Goal: Task Accomplishment & Management: Complete application form

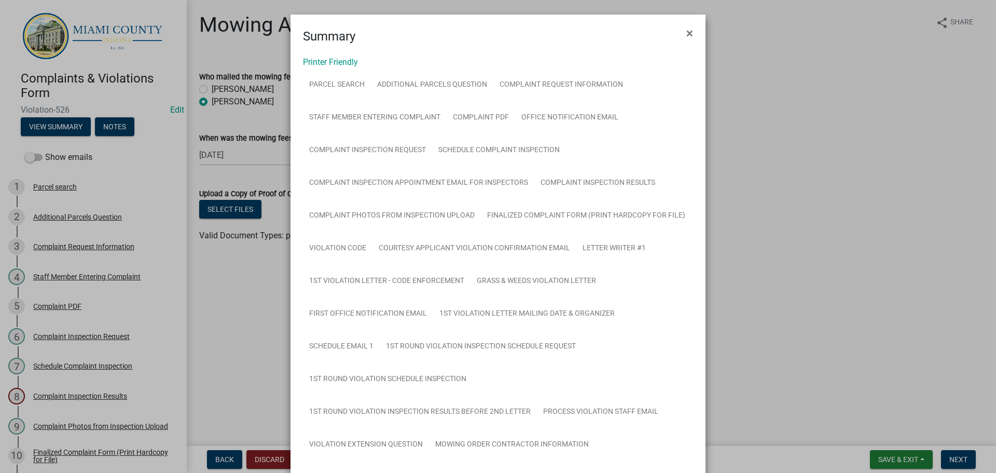
scroll to position [222, 0]
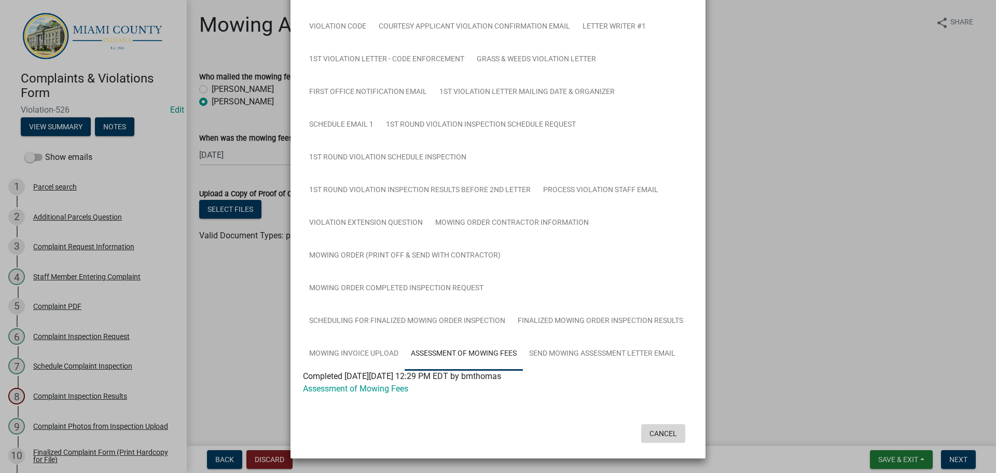
click at [661, 428] on button "Cancel" at bounding box center [663, 433] width 44 height 19
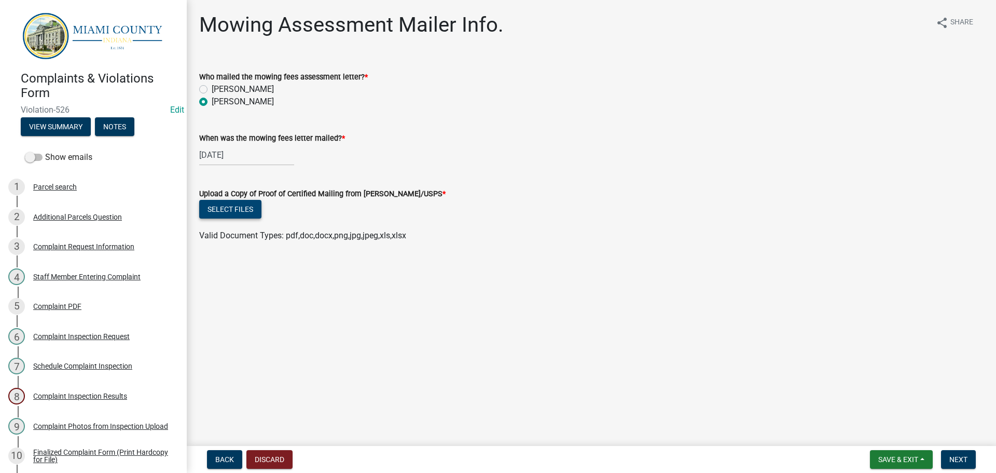
click at [238, 209] on button "Select files" at bounding box center [230, 209] width 62 height 19
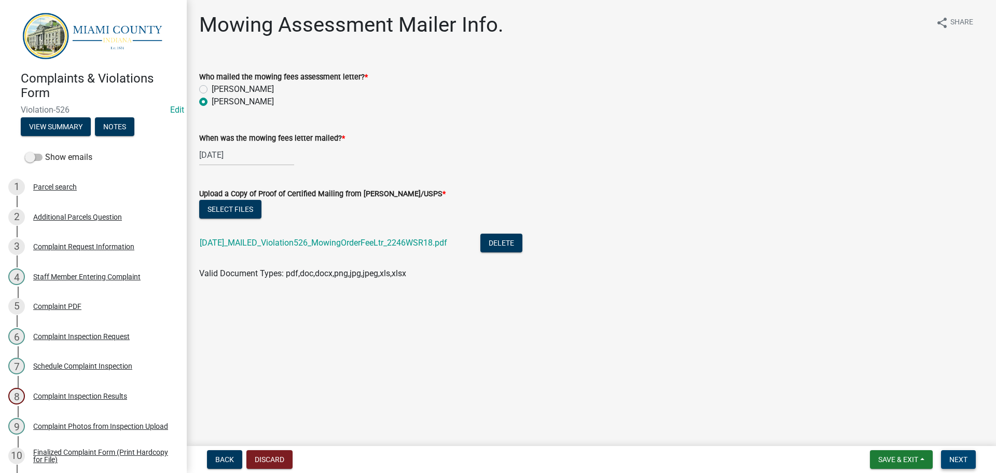
click at [956, 458] on span "Next" at bounding box center [958, 459] width 18 height 8
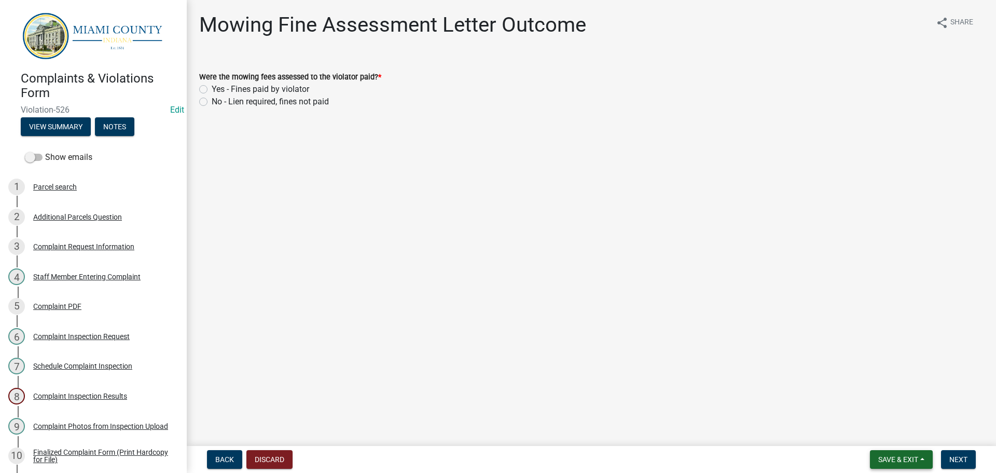
click at [888, 456] on span "Save & Exit" at bounding box center [898, 459] width 40 height 8
click at [880, 437] on button "Save & Exit" at bounding box center [891, 432] width 83 height 25
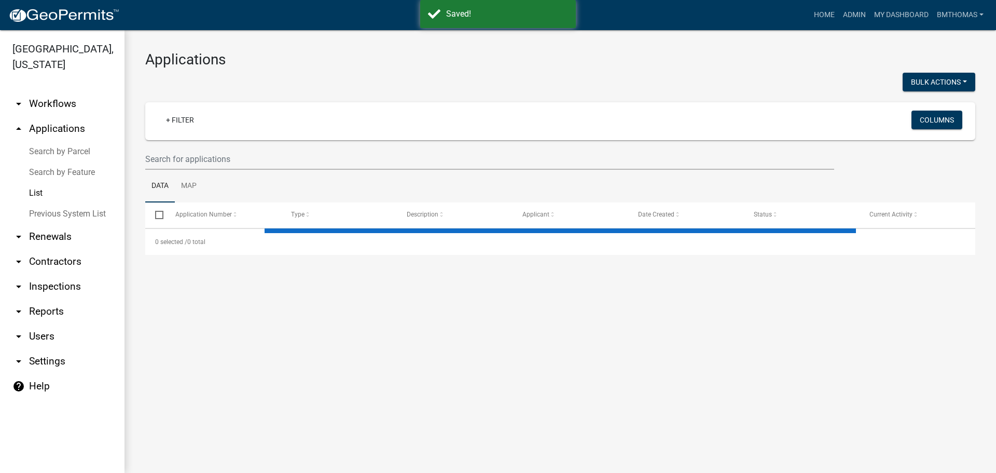
select select "3: 100"
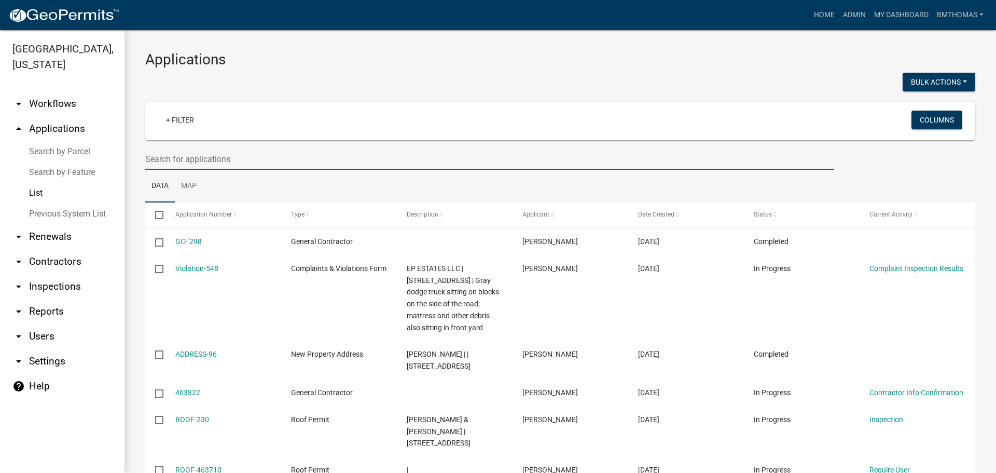
click at [211, 161] on input "text" at bounding box center [489, 158] width 689 height 21
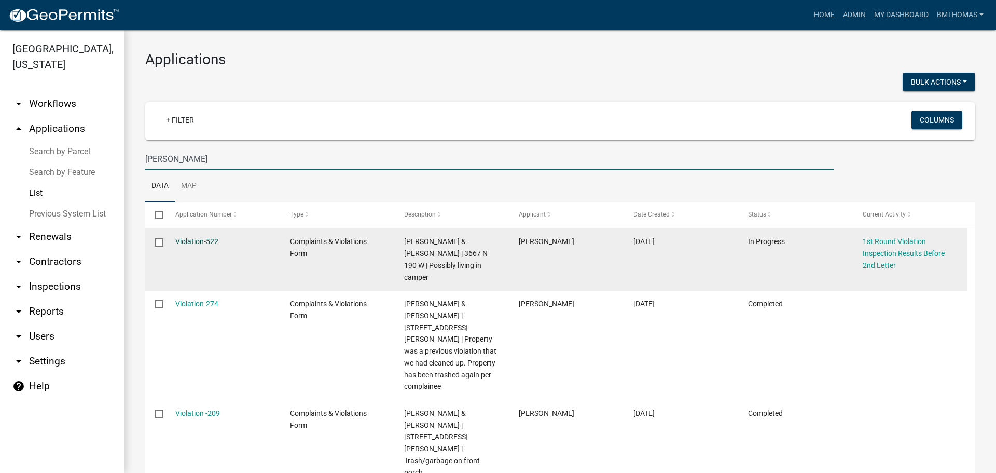
type input "[PERSON_NAME]"
click at [183, 241] on link "Violation-522" at bounding box center [196, 241] width 43 height 8
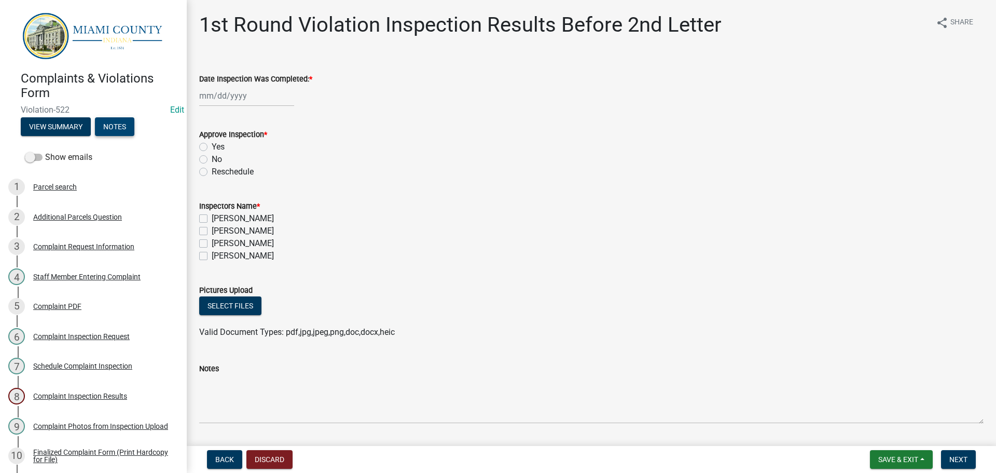
click at [114, 129] on button "Notes" at bounding box center [114, 126] width 39 height 19
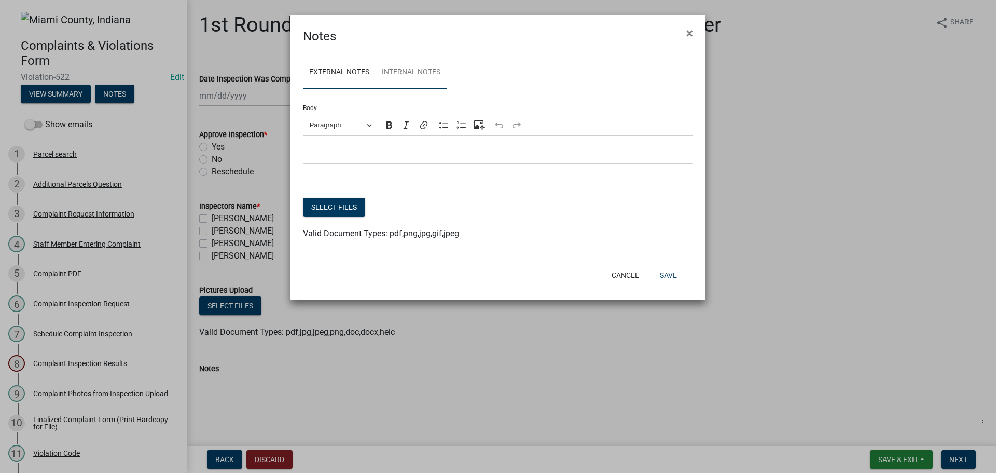
click at [402, 83] on link "Internal Notes" at bounding box center [411, 72] width 71 height 33
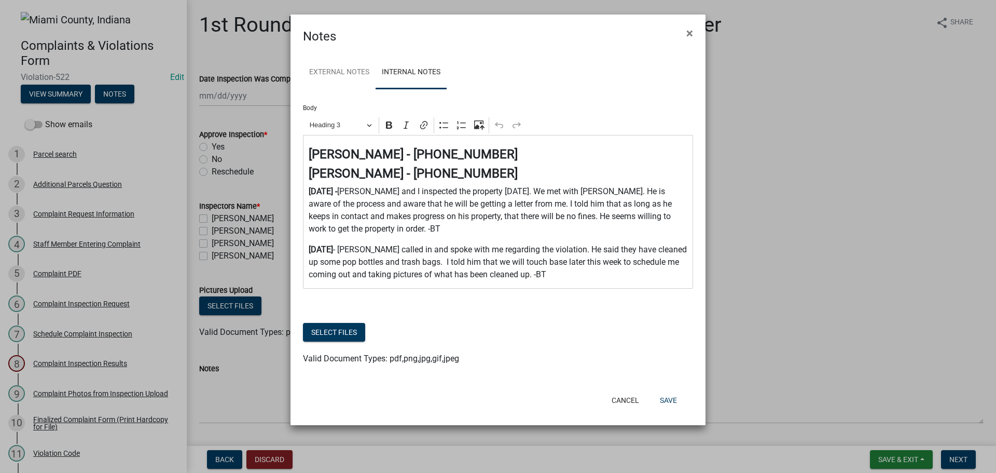
click at [554, 283] on div "⁠⁠⁠⁠⁠⁠⁠ [PERSON_NAME] - [PHONE_NUMBER] [PERSON_NAME] - [PHONE_NUMBER] [DATE] - …" at bounding box center [498, 212] width 390 height 154
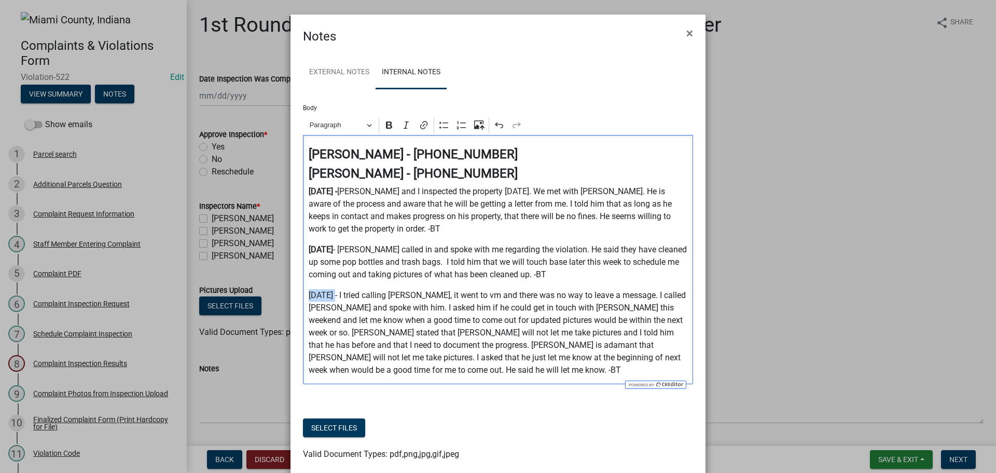
drag, startPoint x: 333, startPoint y: 291, endPoint x: 303, endPoint y: 293, distance: 29.6
click at [303, 293] on div "[PERSON_NAME] - [PHONE_NUMBER] [PERSON_NAME] - [PHONE_NUMBER] [DATE] - [PERSON_…" at bounding box center [498, 259] width 390 height 249
click at [386, 125] on icon "Editor toolbar" at bounding box center [389, 124] width 6 height 7
click at [387, 369] on p "[DATE] - I tried calling [PERSON_NAME], it went to vm and there was no way to l…" at bounding box center [498, 332] width 379 height 87
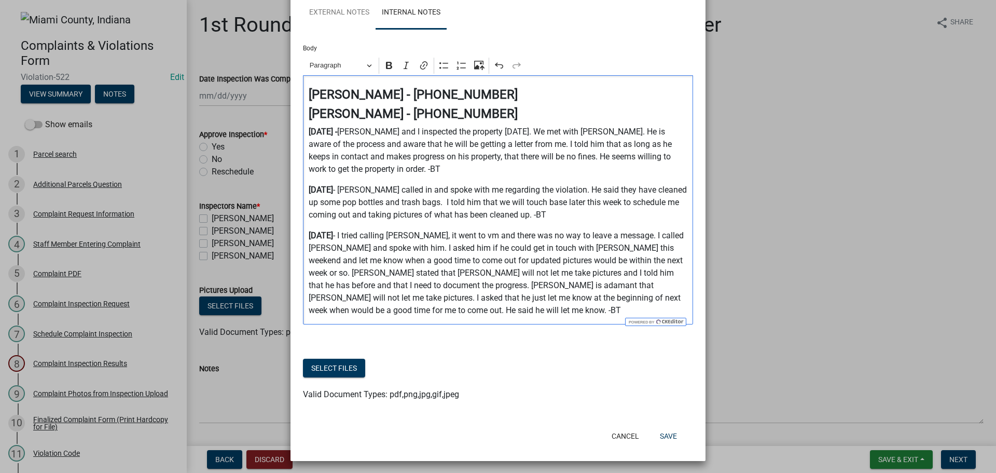
scroll to position [63, 0]
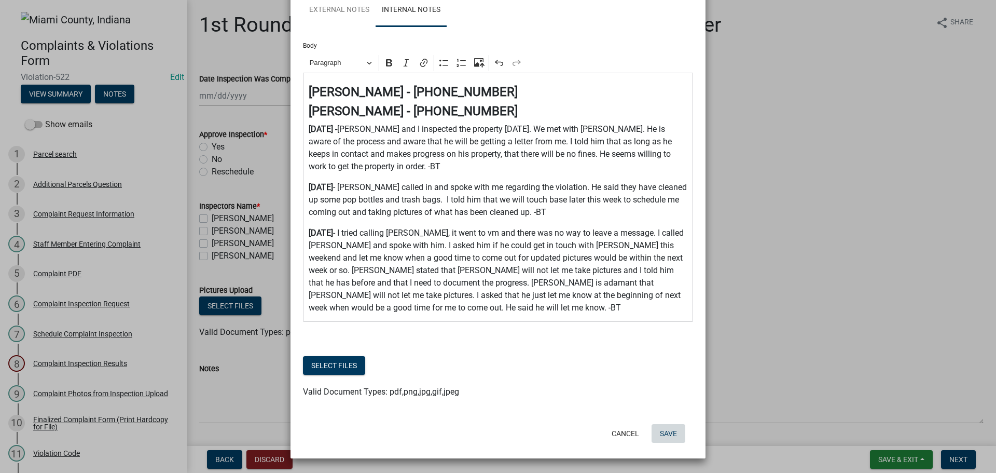
click at [670, 436] on button "Save" at bounding box center [669, 433] width 34 height 19
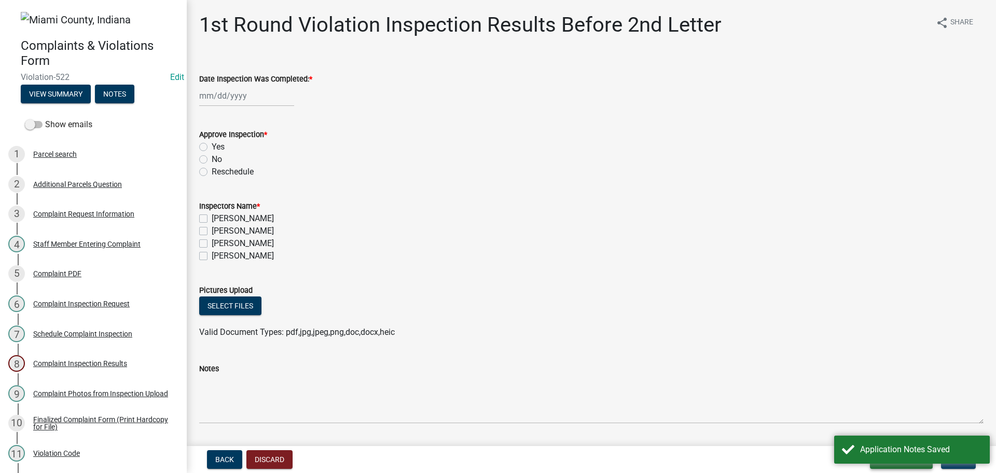
click at [916, 467] on button "Save & Exit" at bounding box center [901, 459] width 63 height 19
click at [884, 435] on div "Application Notes Saved" at bounding box center [912, 449] width 156 height 28
click at [894, 458] on span "Save & Exit" at bounding box center [898, 459] width 40 height 8
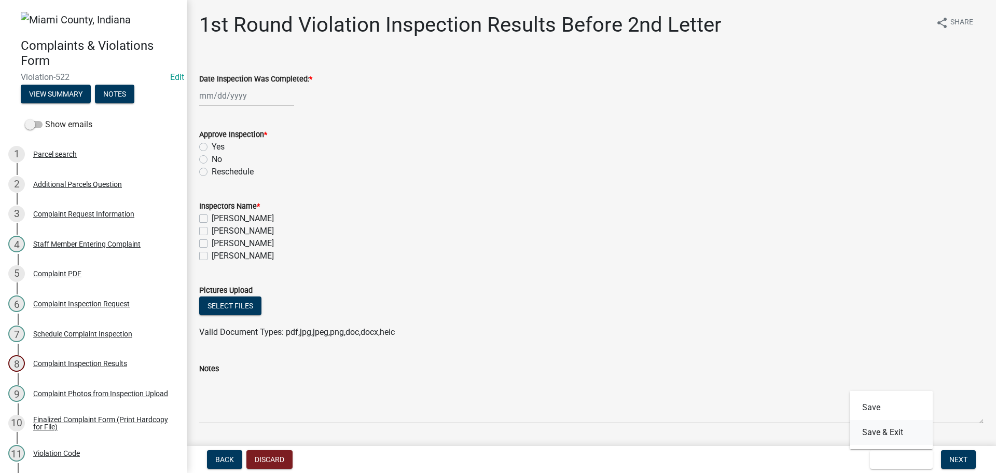
click at [887, 435] on button "Save & Exit" at bounding box center [891, 432] width 83 height 25
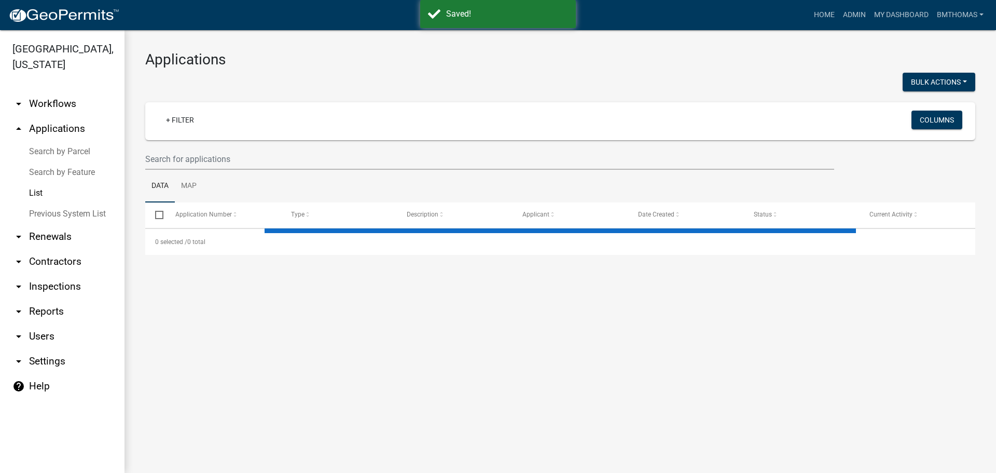
select select "3: 100"
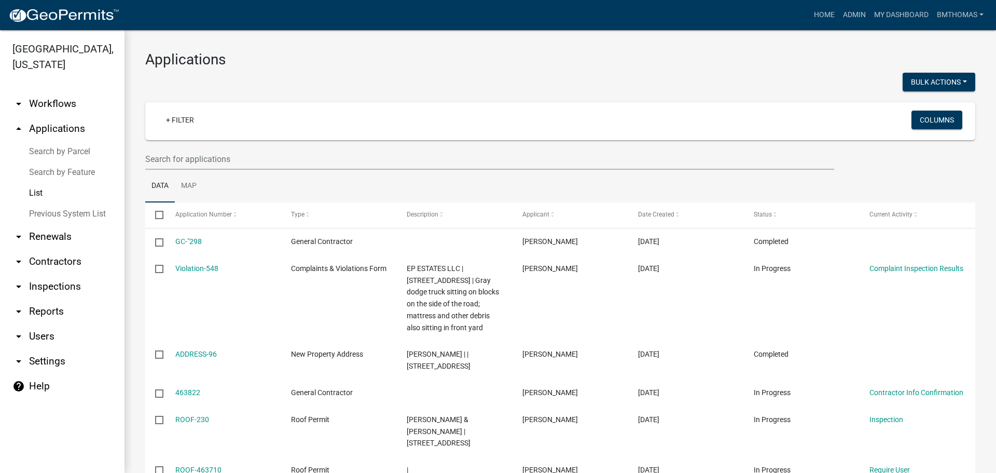
click at [45, 274] on link "arrow_drop_down Inspections" at bounding box center [62, 286] width 125 height 25
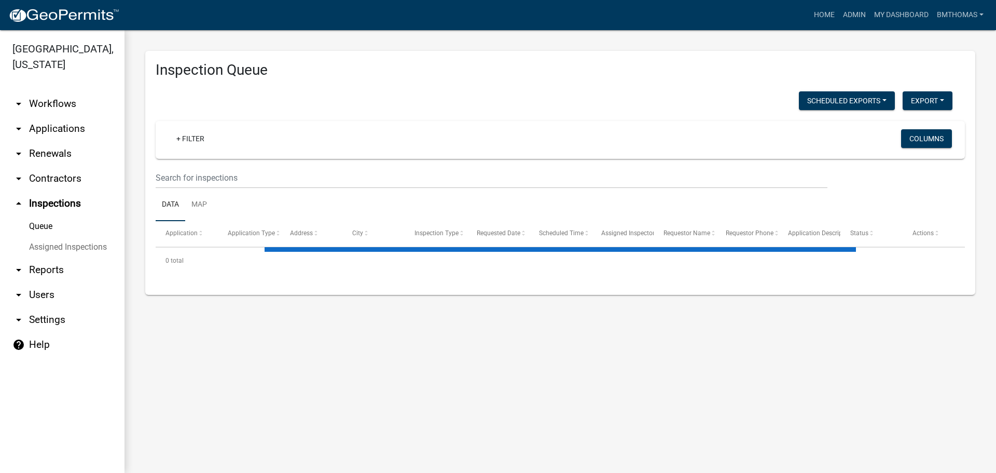
click at [43, 237] on link "Assigned Inspections" at bounding box center [62, 247] width 125 height 21
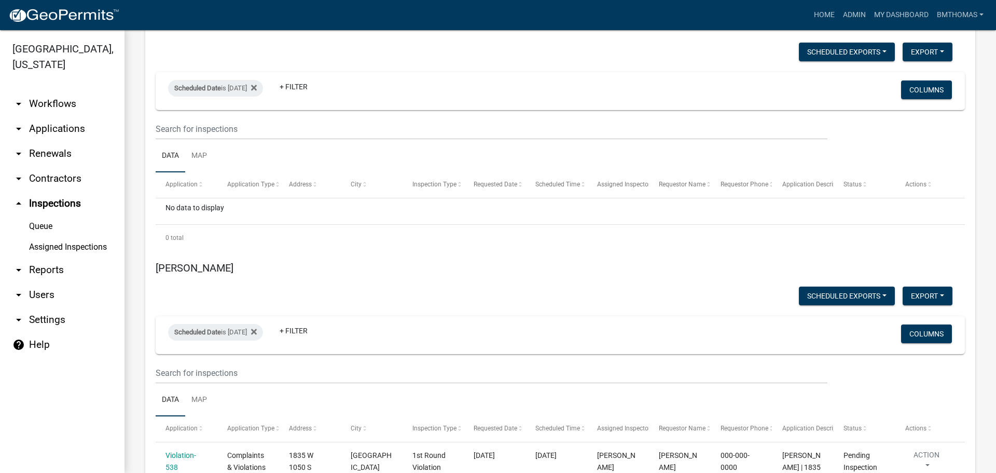
scroll to position [6122, 0]
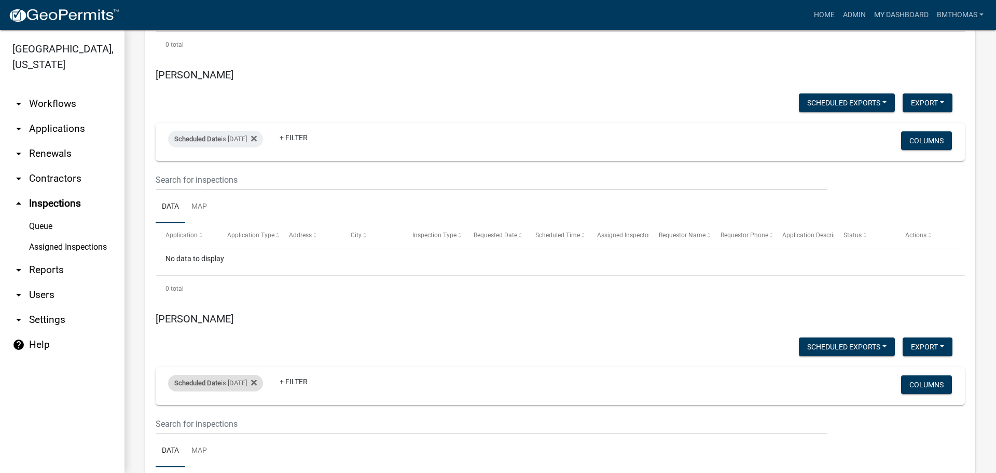
click at [203, 379] on span "Scheduled Date" at bounding box center [197, 383] width 47 height 8
click at [254, 325] on input "[DATE]" at bounding box center [224, 326] width 73 height 21
type input "[DATE]"
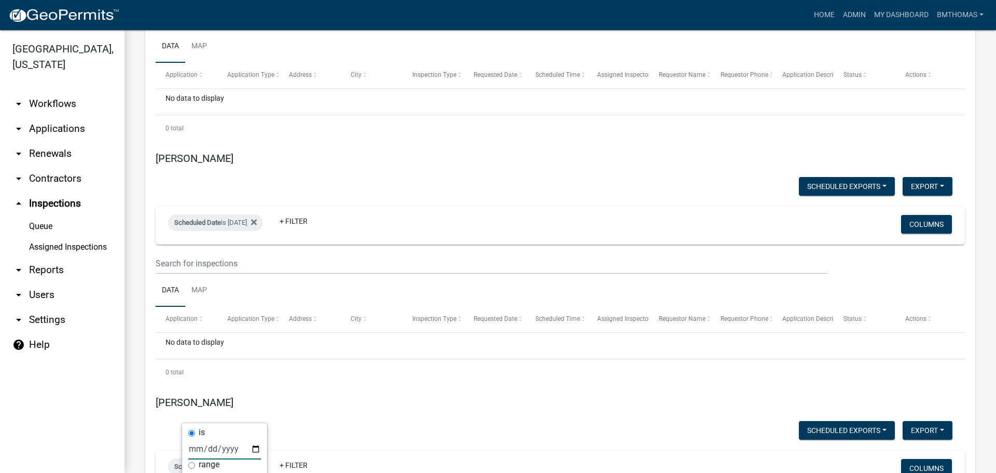
scroll to position [5977, 0]
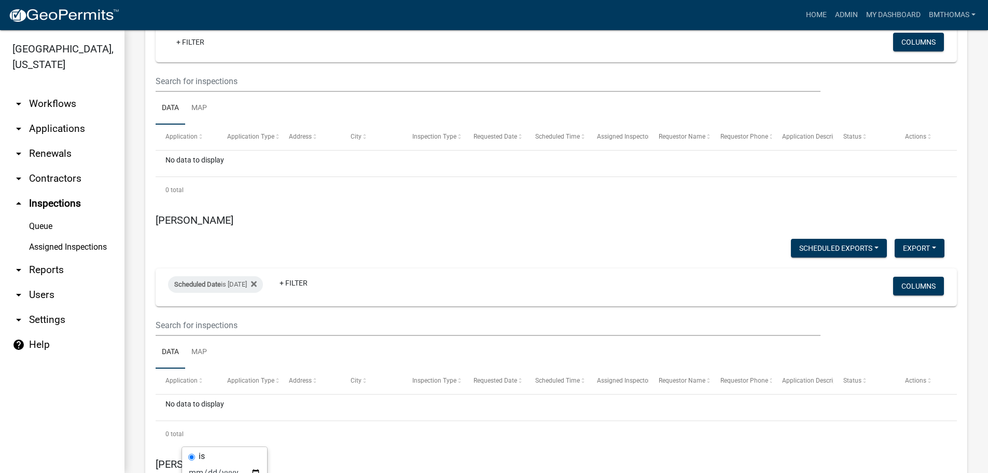
click at [48, 116] on link "arrow_drop_down Applications" at bounding box center [62, 128] width 125 height 25
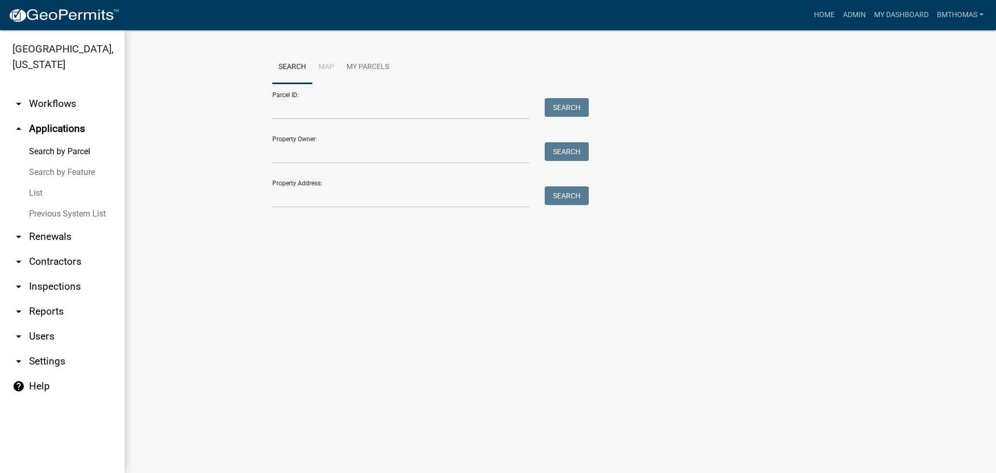
click at [39, 183] on link "List" at bounding box center [62, 193] width 125 height 21
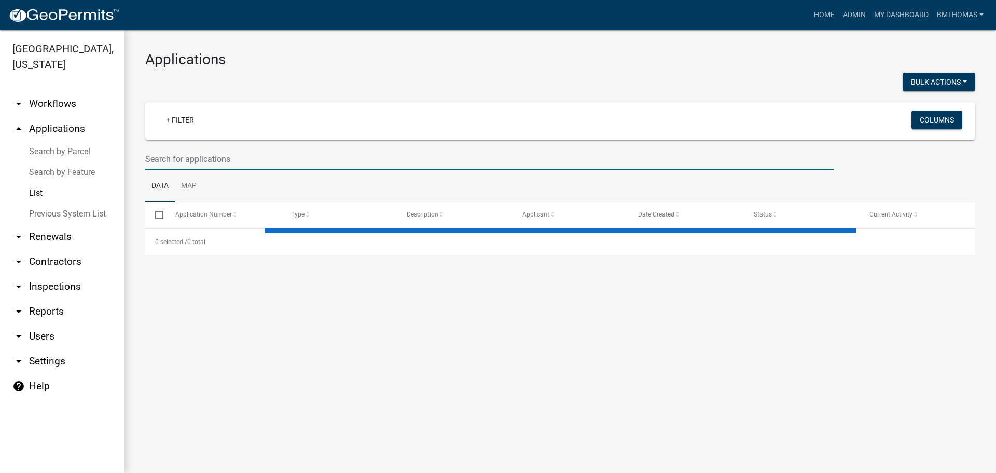
click at [186, 158] on input "text" at bounding box center [489, 158] width 689 height 21
select select "3: 100"
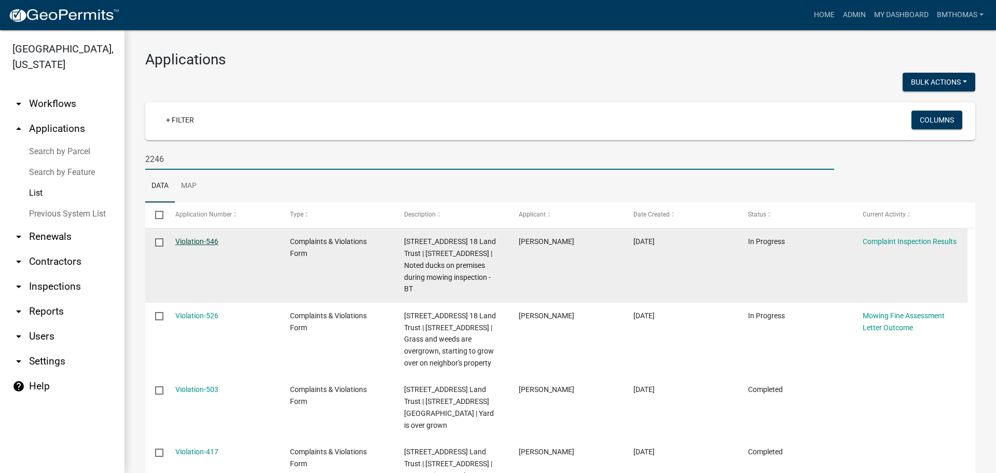
type input "2246"
click at [205, 239] on link "Violation-546" at bounding box center [196, 241] width 43 height 8
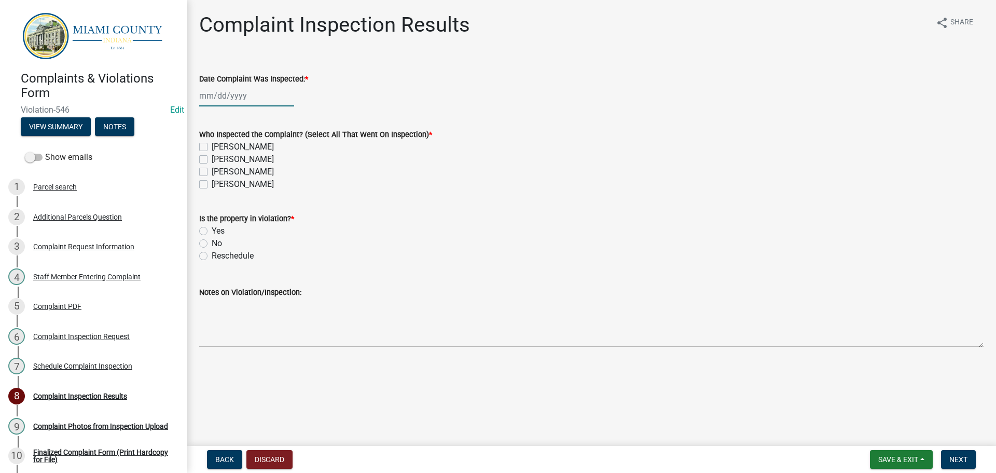
click at [222, 95] on div at bounding box center [246, 95] width 95 height 21
select select "8"
select select "2025"
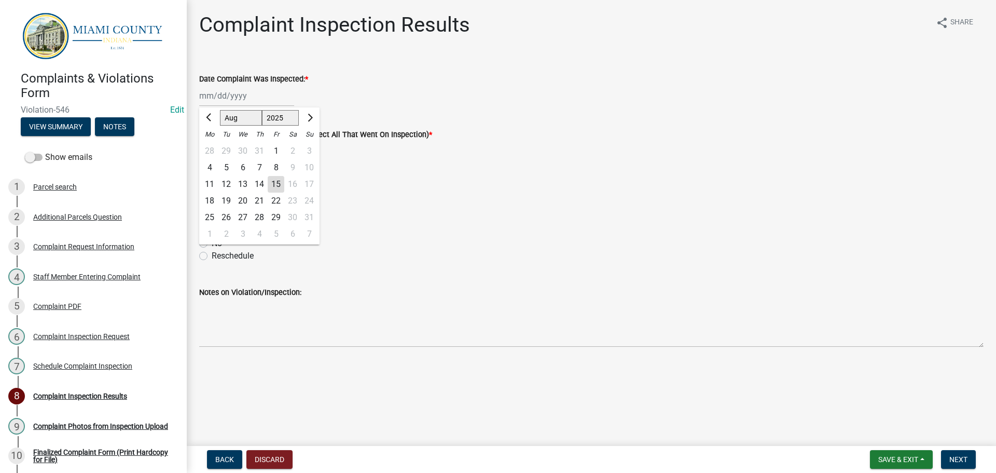
click at [270, 179] on div "15" at bounding box center [276, 184] width 17 height 17
type input "[DATE]"
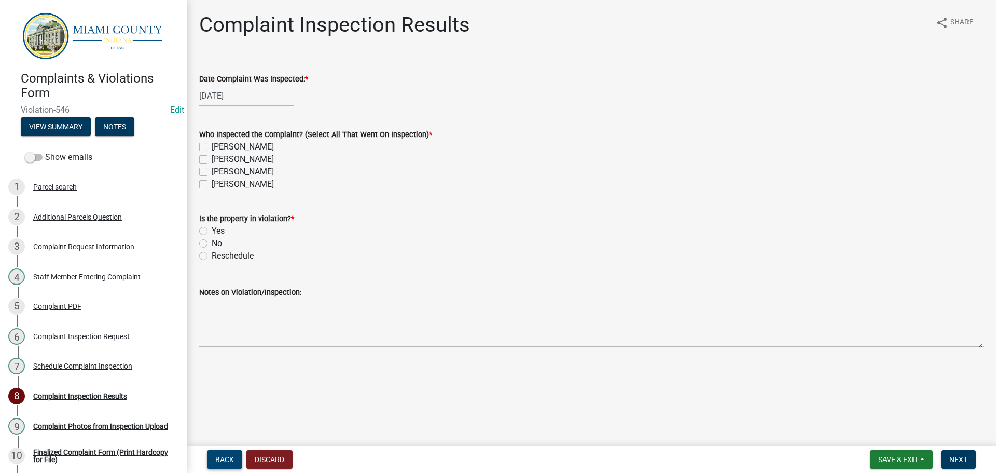
click at [231, 455] on span "Back" at bounding box center [224, 459] width 19 height 8
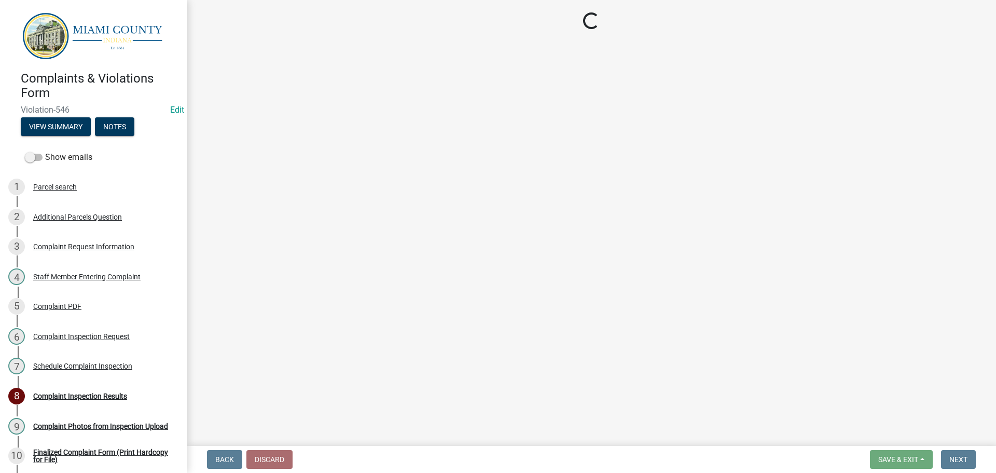
select select "0324ce59-dc13-463c-88f6-21718b6e040a"
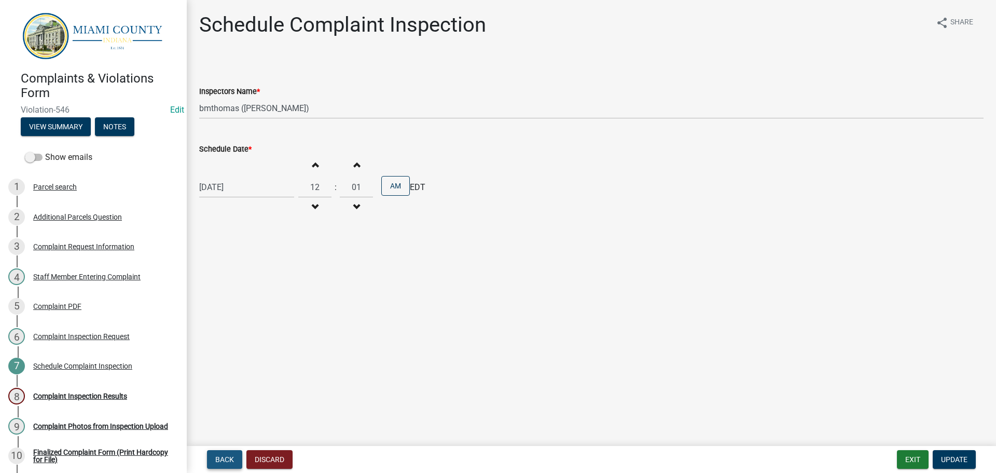
click at [219, 459] on span "Back" at bounding box center [224, 459] width 19 height 8
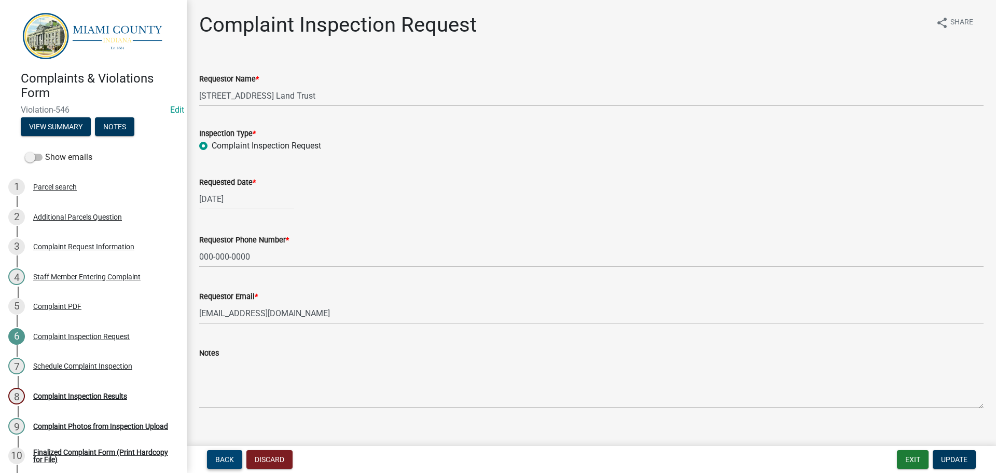
click at [227, 463] on span "Back" at bounding box center [224, 459] width 19 height 8
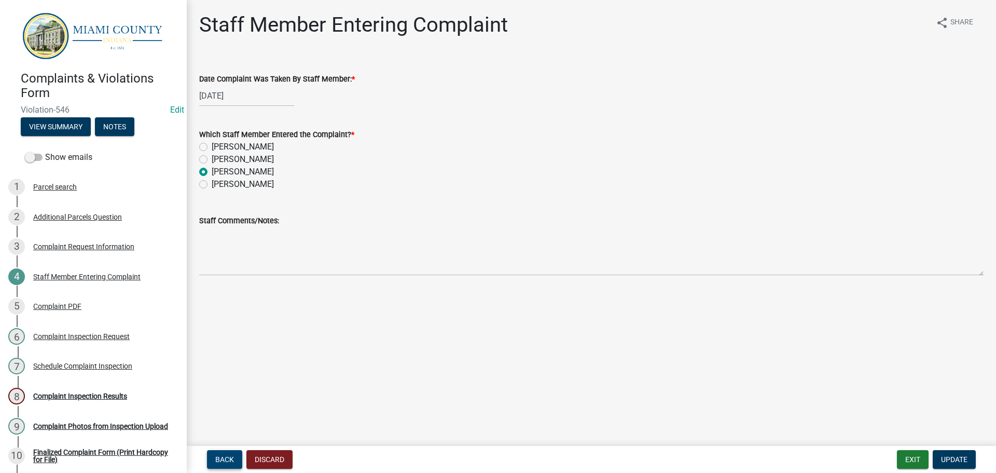
click at [229, 461] on span "Back" at bounding box center [224, 459] width 19 height 8
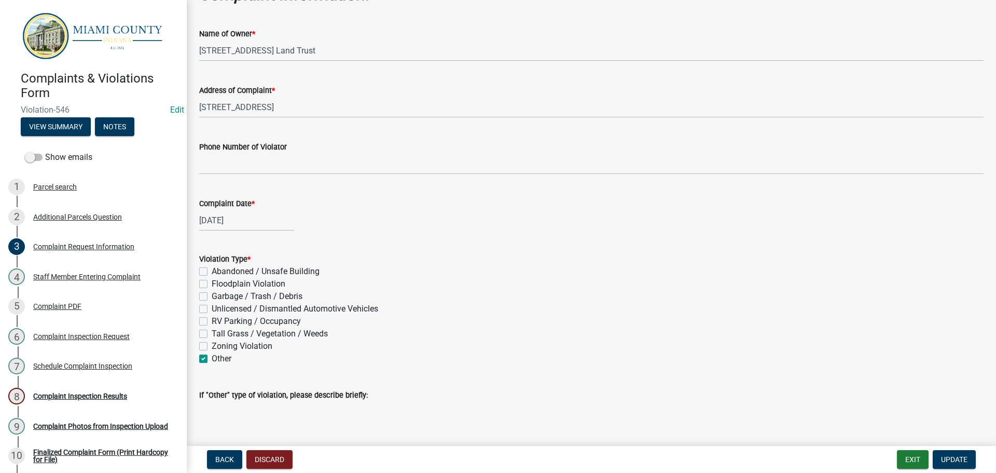
scroll to position [363, 0]
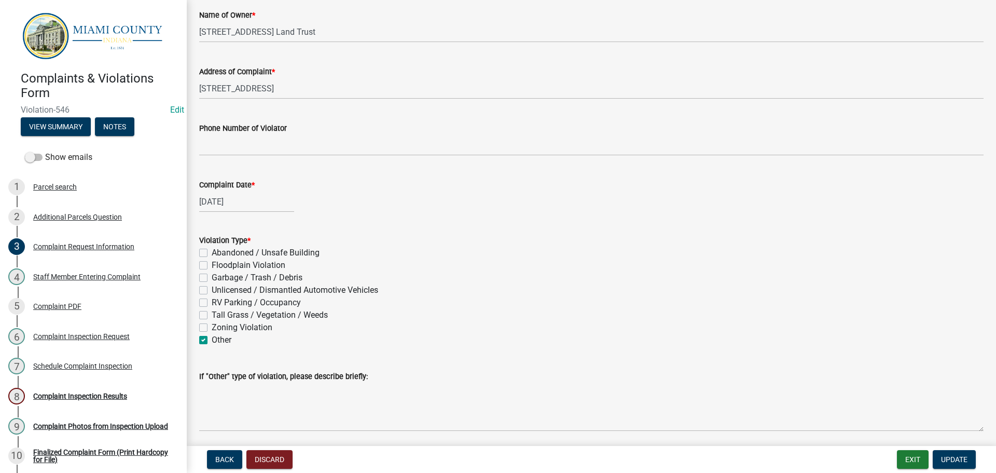
click at [212, 281] on label "Garbage / Trash / Debris" at bounding box center [257, 277] width 91 height 12
click at [212, 278] on input "Garbage / Trash / Debris" at bounding box center [215, 274] width 7 height 7
checkbox input "true"
checkbox input "false"
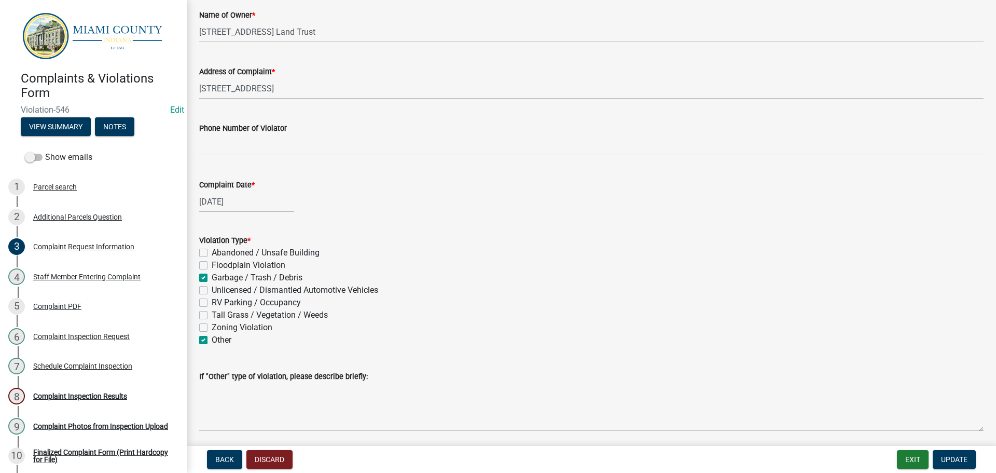
checkbox input "true"
checkbox input "false"
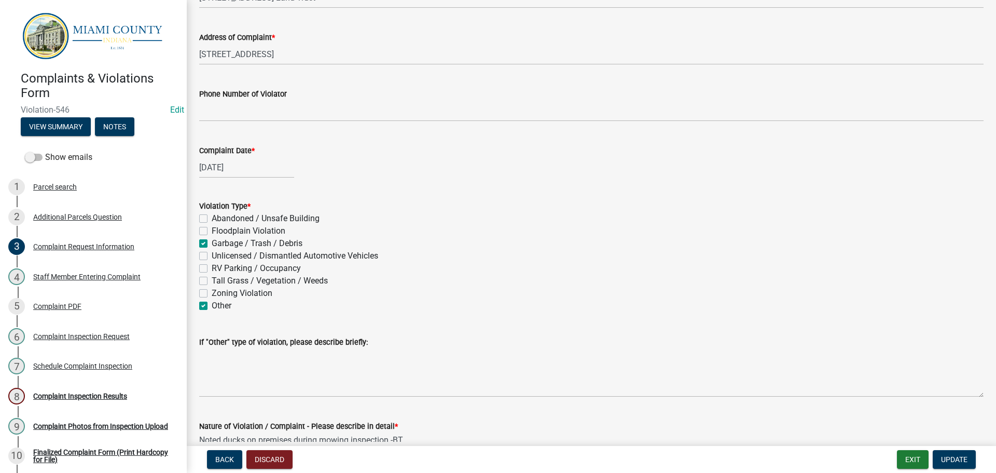
scroll to position [415, 0]
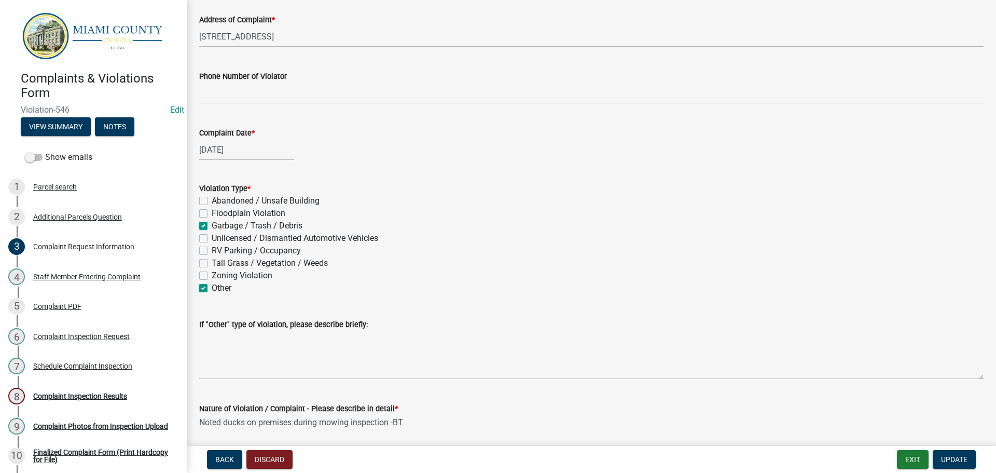
click at [212, 288] on label "Other" at bounding box center [222, 288] width 20 height 12
click at [212, 288] on input "Other" at bounding box center [215, 285] width 7 height 7
checkbox input "false"
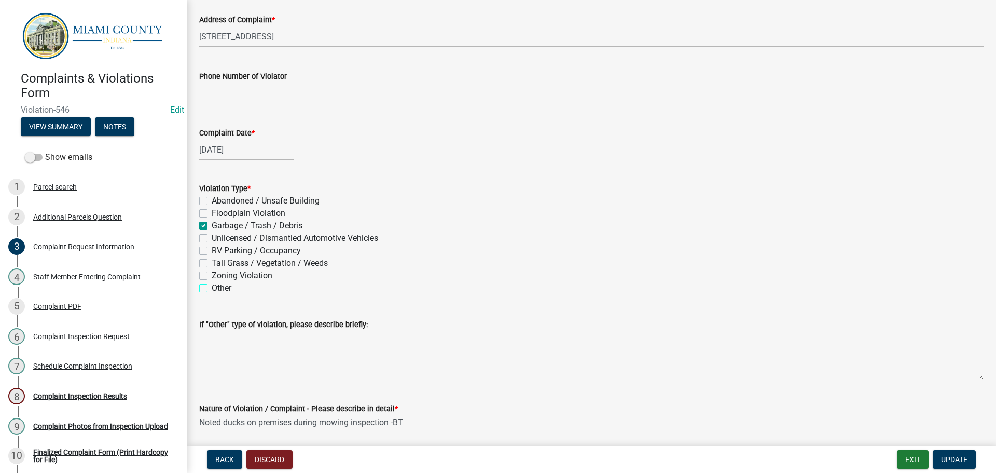
checkbox input "true"
checkbox input "false"
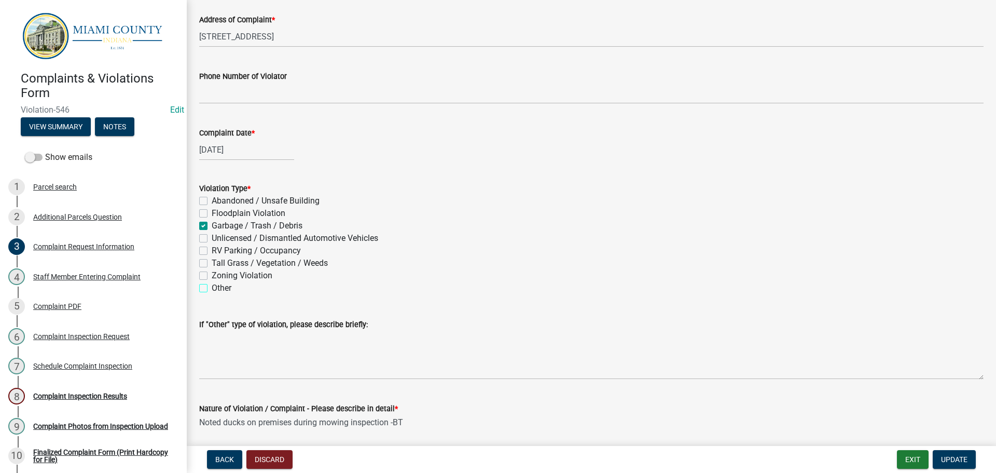
checkbox input "false"
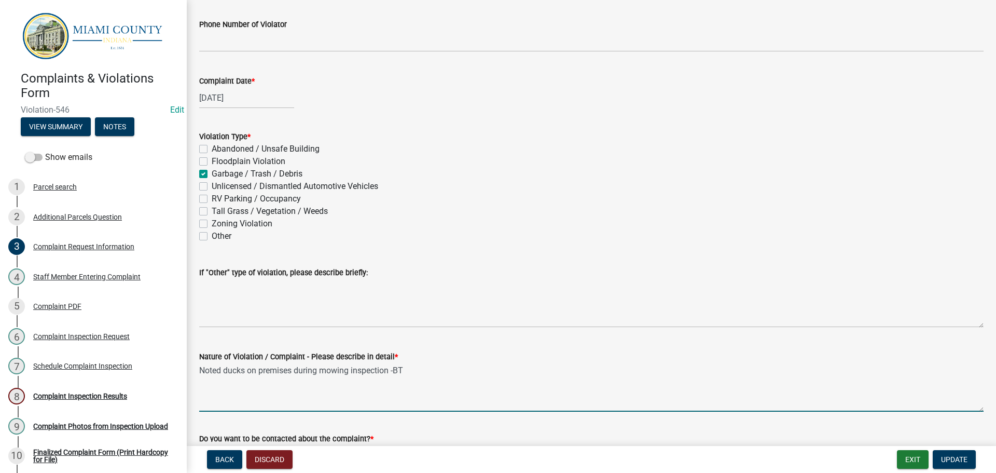
drag, startPoint x: 410, startPoint y: 368, endPoint x: 195, endPoint y: 373, distance: 215.3
click at [195, 373] on div "Nature of Violation / Complaint - Please describe in detail * Noted ducks on pr…" at bounding box center [591, 374] width 800 height 76
click at [324, 370] on textarea "Noted ducks on premises during mowing inspection -BT" at bounding box center [591, 387] width 784 height 49
click at [247, 369] on textarea "Noted ducks on premises during mowing inspection -BT" at bounding box center [591, 387] width 784 height 49
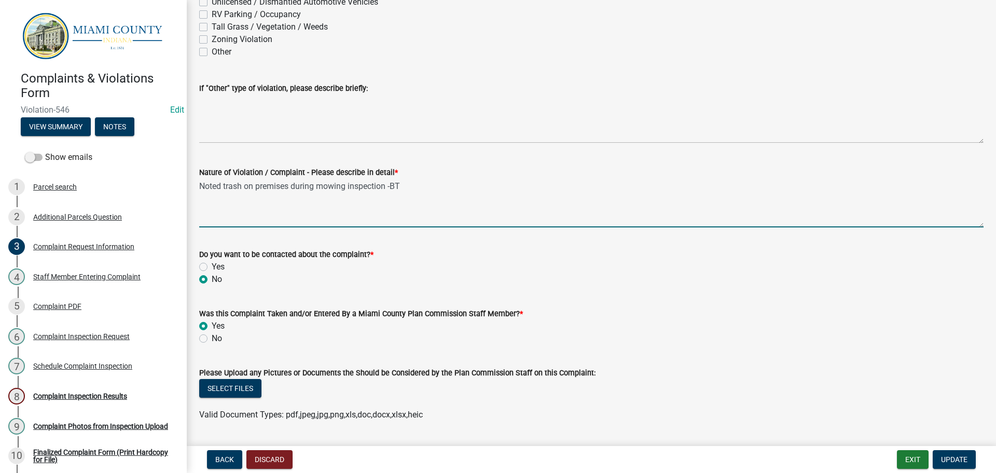
scroll to position [680, 0]
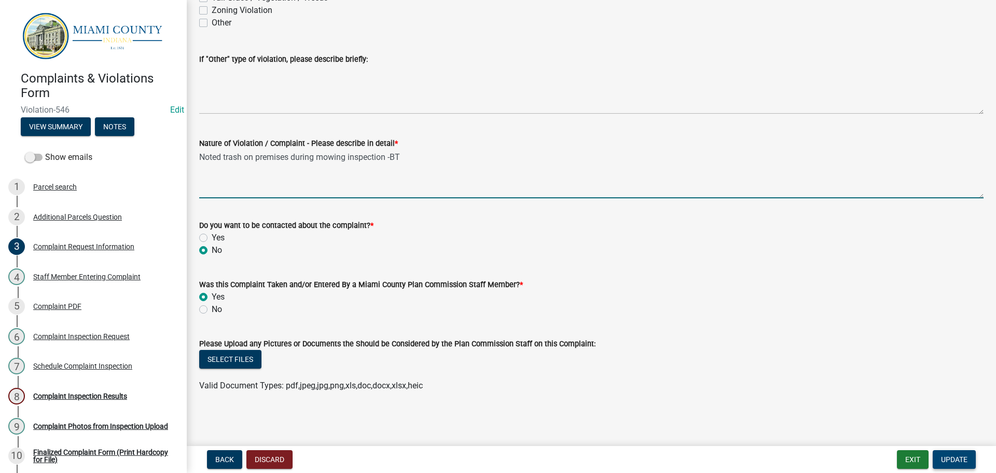
type textarea "Noted trash on premises during mowing inspection -BT"
click at [941, 460] on span "Update" at bounding box center [954, 459] width 26 height 8
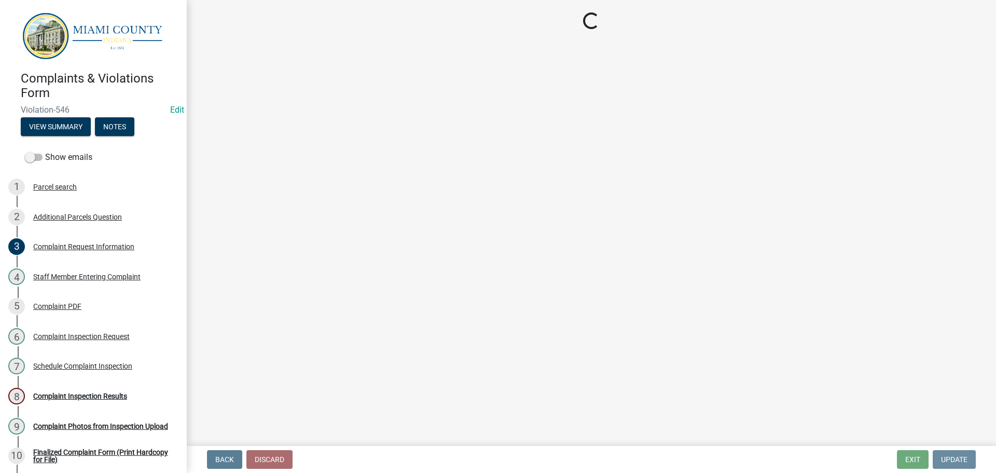
scroll to position [0, 0]
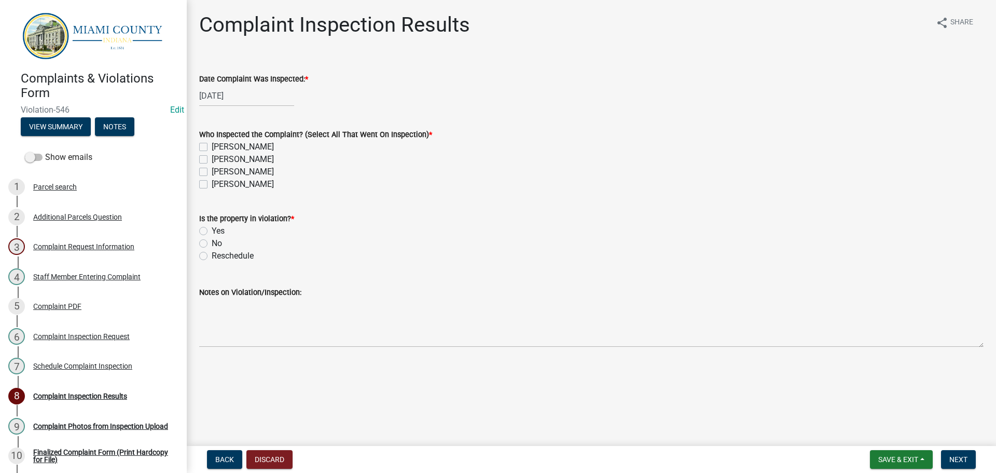
click at [212, 170] on label "[PERSON_NAME]" at bounding box center [243, 171] width 62 height 12
click at [212, 170] on input "[PERSON_NAME]" at bounding box center [215, 168] width 7 height 7
checkbox input "true"
checkbox input "false"
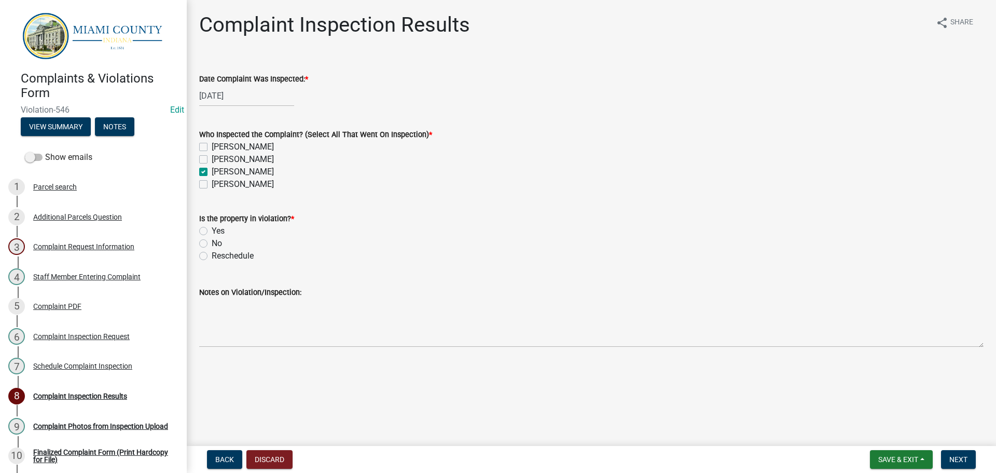
checkbox input "true"
checkbox input "false"
click at [212, 230] on label "Yes" at bounding box center [218, 231] width 13 height 12
click at [212, 230] on input "Yes" at bounding box center [215, 228] width 7 height 7
radio input "true"
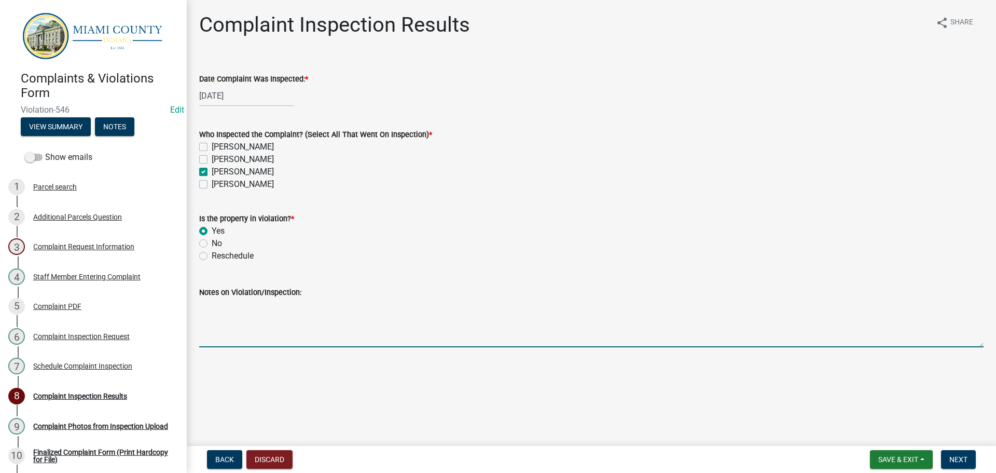
click at [225, 318] on textarea "Notes on Violation/Inspection:" at bounding box center [591, 322] width 784 height 49
type textarea "Copious amounts of trash/rubbish all over property -BT"
click at [970, 461] on button "Next" at bounding box center [958, 459] width 35 height 19
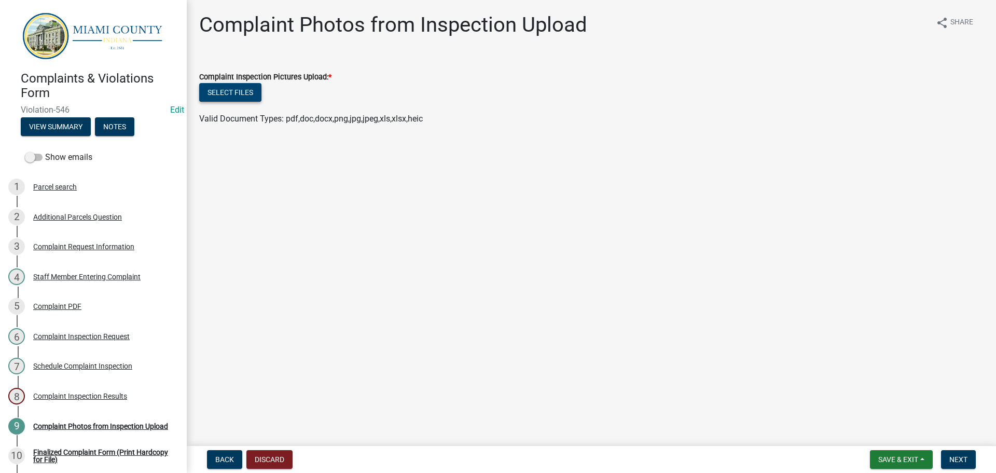
click at [237, 101] on button "Select files" at bounding box center [230, 92] width 62 height 19
click at [222, 90] on button "Select files" at bounding box center [230, 92] width 62 height 19
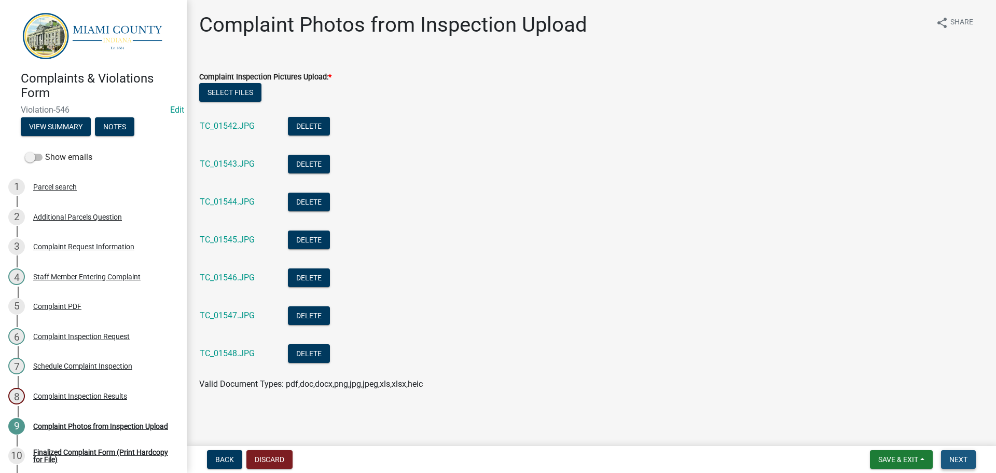
click at [966, 463] on span "Next" at bounding box center [958, 459] width 18 height 8
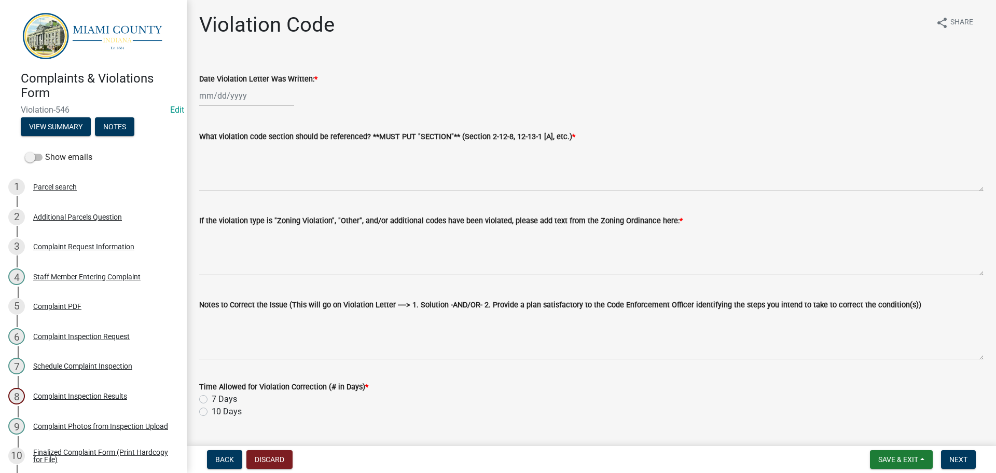
select select "8"
select select "2025"
click at [247, 91] on div "[PERSON_NAME] Feb Mar Apr [PERSON_NAME][DATE] Oct Nov [DATE] 1526 1527 1528 152…" at bounding box center [246, 95] width 95 height 21
click at [276, 186] on div "15" at bounding box center [276, 184] width 17 height 17
type input "[DATE]"
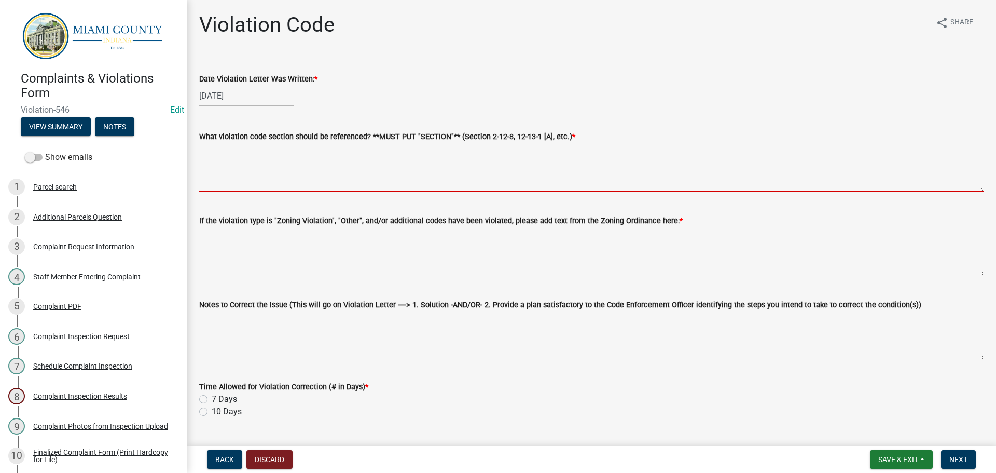
click at [276, 179] on textarea "What violation code section should be referenced? **MUST PUT "SECTION"** (Secti…" at bounding box center [591, 167] width 784 height 49
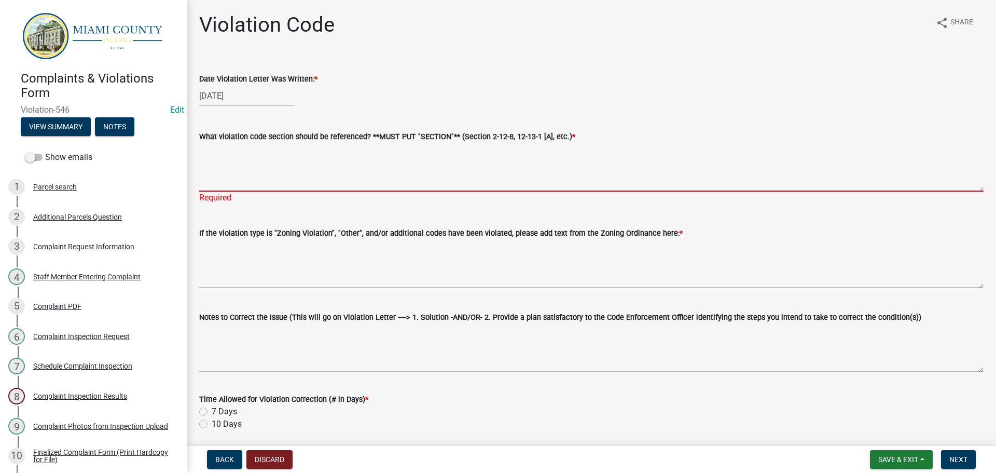
click at [275, 163] on textarea "What violation code section should be referenced? **MUST PUT "SECTION"** (Secti…" at bounding box center [591, 167] width 784 height 49
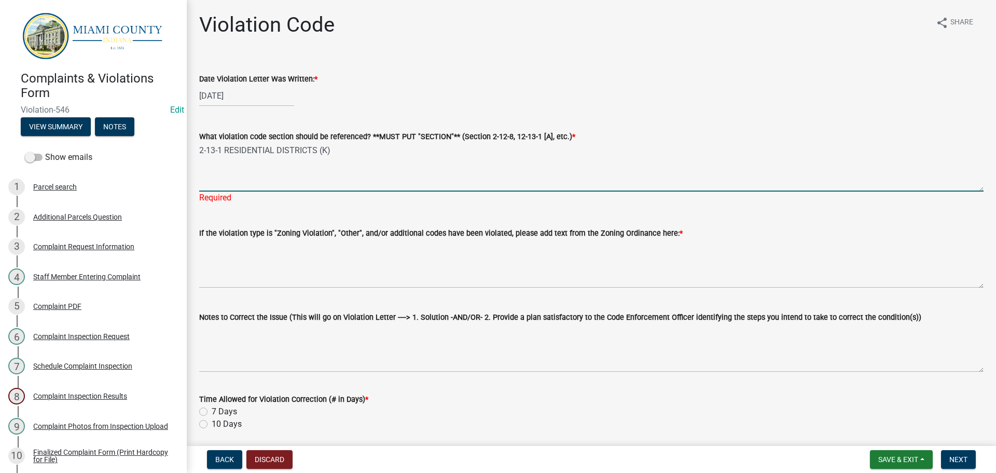
type textarea "2-13-1 RESIDENTIAL DISTRICTS (K)"
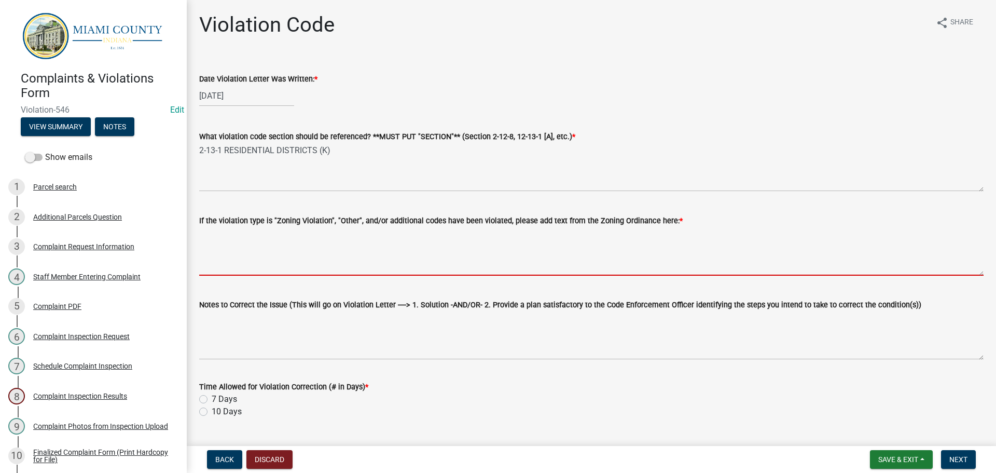
click at [300, 240] on textarea "If the violation type is "Zoning Violation", "Other", and/or additional codes h…" at bounding box center [591, 251] width 784 height 49
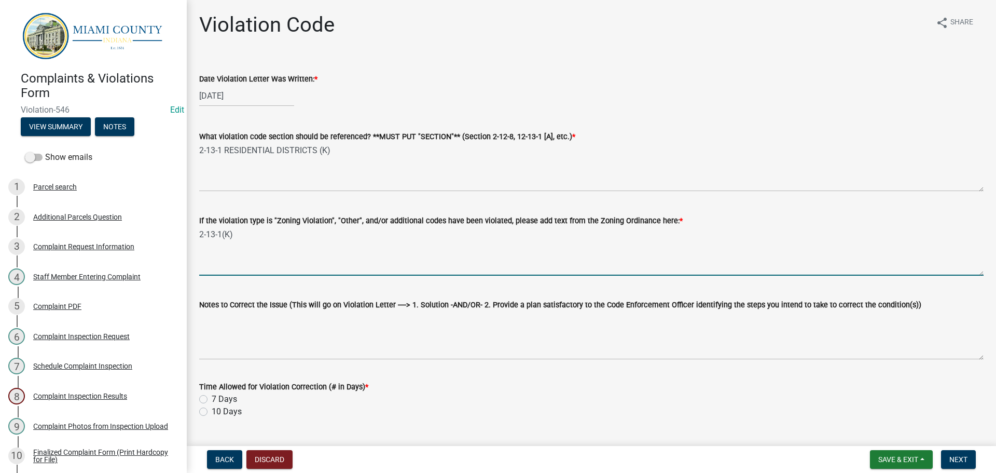
type textarea "2-13-1(K)"
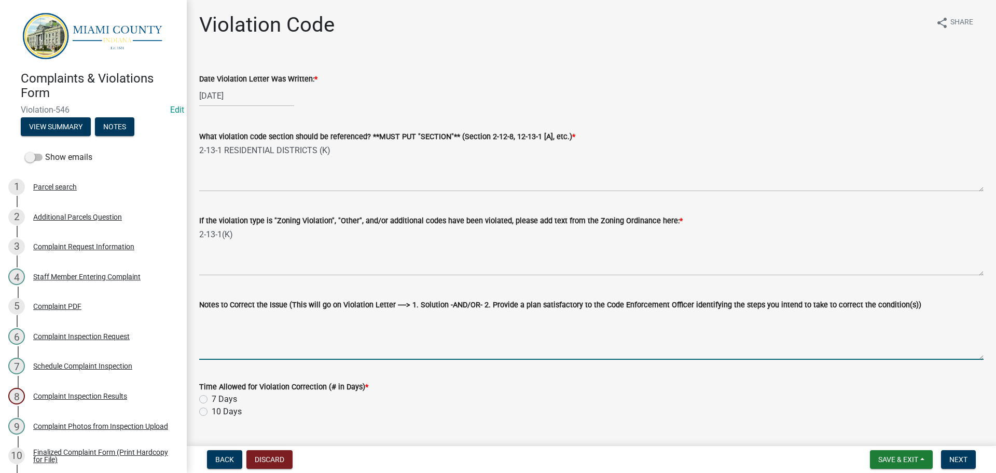
click at [292, 322] on textarea "Notes to Correct the Issue (This will go on Violation Letter ----> 1. Solution …" at bounding box center [591, 335] width 784 height 49
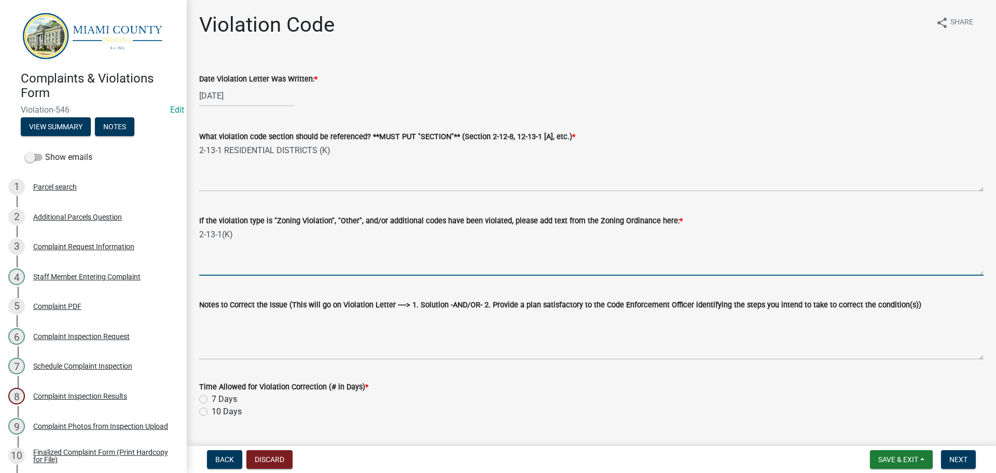
click at [257, 246] on textarea "2-13-1(K)" at bounding box center [591, 251] width 784 height 49
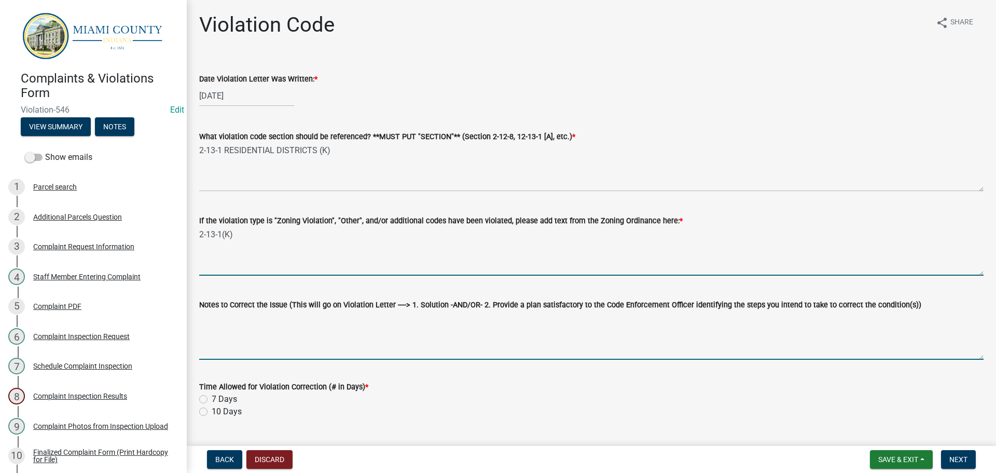
click at [272, 319] on textarea "Notes to Correct the Issue (This will go on Violation Letter ----> 1. Solution …" at bounding box center [591, 335] width 784 height 49
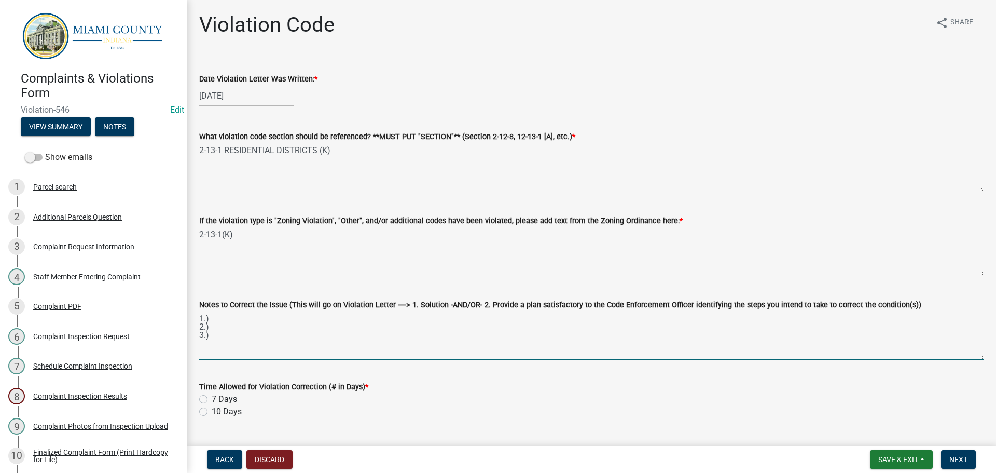
click at [272, 319] on textarea "1.) 2.) 3.)" at bounding box center [591, 335] width 784 height 49
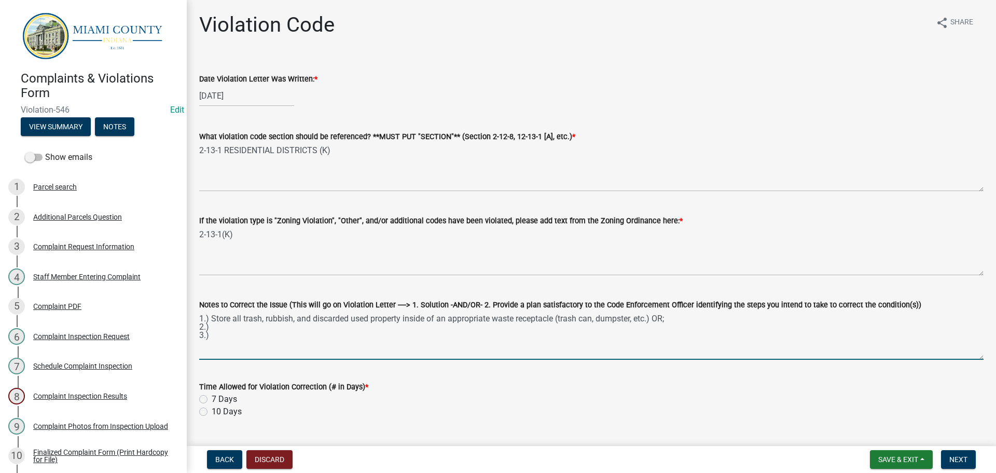
click at [329, 334] on textarea "1.) Store all trash, rubbish, and discarded used property inside of an appropri…" at bounding box center [591, 335] width 784 height 49
click at [339, 329] on textarea "1.) Store all trash, rubbish, and discarded used property inside of an appropri…" at bounding box center [591, 335] width 784 height 49
click at [326, 340] on textarea "1.) Store all trash, rubbish, and discarded used property inside of an appropri…" at bounding box center [591, 335] width 784 height 49
click at [311, 320] on textarea "1.) Store all trash, rubbish, and discarded used property inside of an appropri…" at bounding box center [591, 335] width 784 height 49
click at [314, 328] on textarea "1.) Store all trash, rubbish, and/or discarded used property inside of an appro…" at bounding box center [591, 335] width 784 height 49
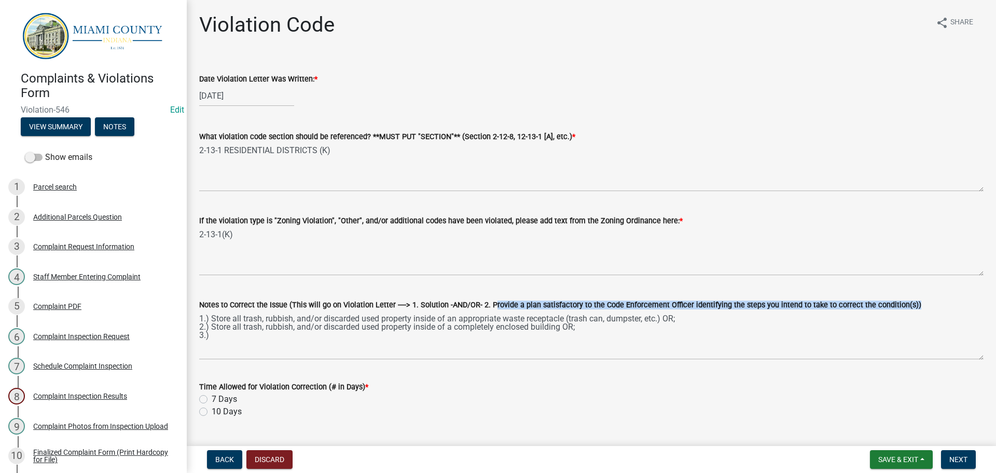
drag, startPoint x: 485, startPoint y: 303, endPoint x: 900, endPoint y: 309, distance: 415.0
click at [900, 309] on label "Notes to Correct the Issue (This will go on Violation Letter ----> 1. Solution …" at bounding box center [560, 304] width 722 height 7
copy label "Provide a plan satisfactory to the Code Enforcement Officer identifying the ste…"
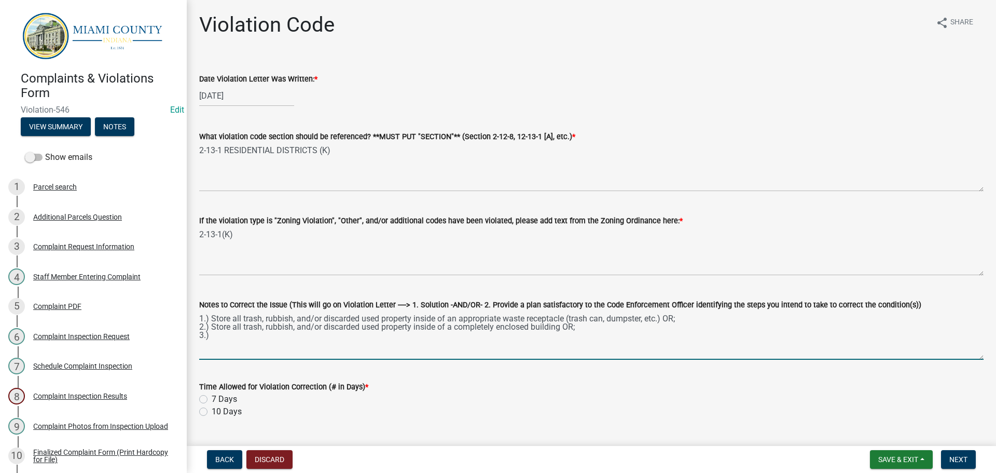
click at [220, 335] on textarea "1.) Store all trash, rubbish, and/or discarded used property inside of an appro…" at bounding box center [591, 335] width 784 height 49
paste textarea "Provide a plan satisfactory to the Code Enforcement Officer identifying the ste…"
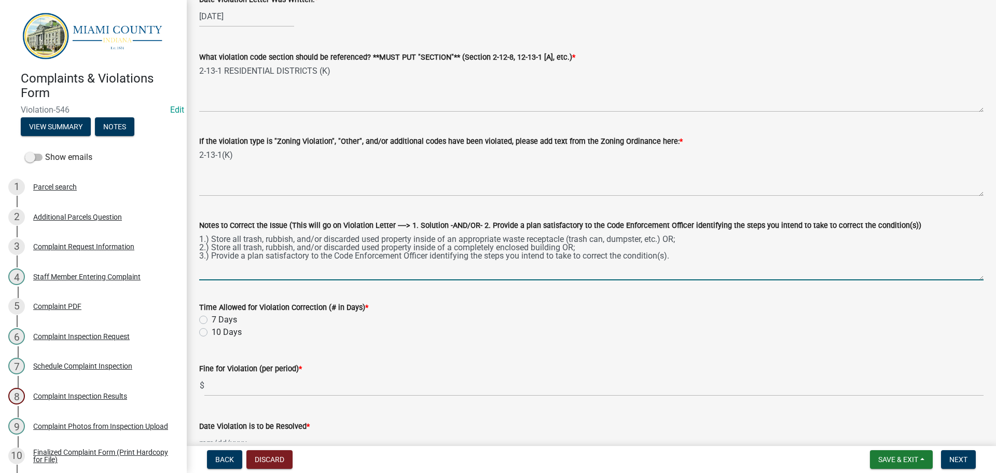
scroll to position [104, 0]
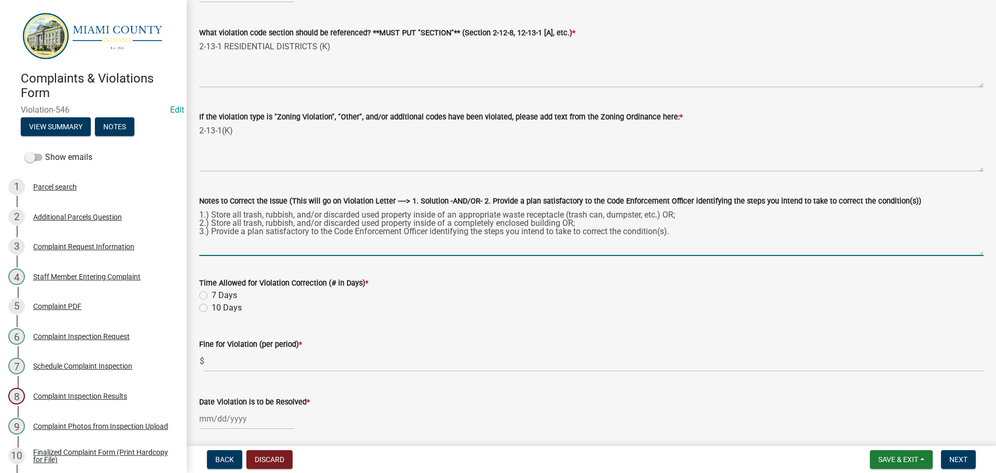
type textarea "1.) Store all trash, rubbish, and/or discarded used property inside of an appro…"
click at [212, 308] on label "10 Days" at bounding box center [227, 307] width 30 height 12
click at [212, 308] on input "10 Days" at bounding box center [215, 304] width 7 height 7
radio input "true"
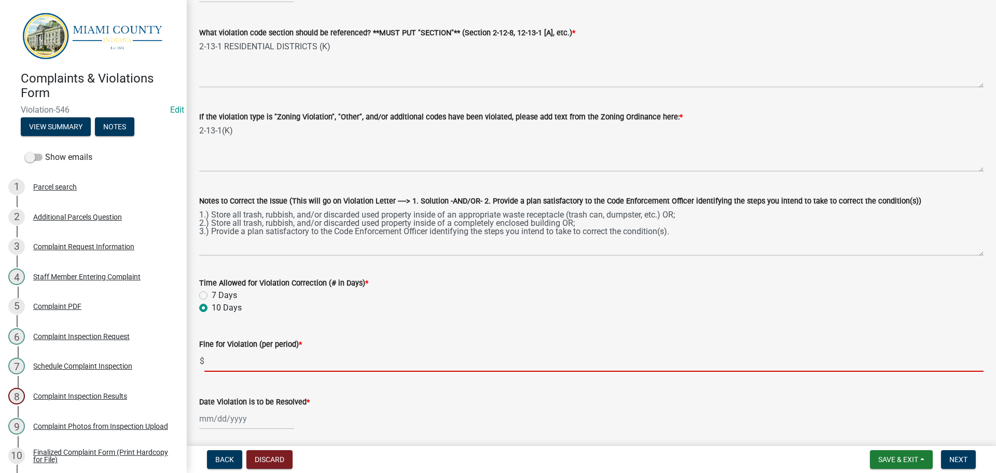
click at [239, 354] on input "text" at bounding box center [593, 360] width 779 height 21
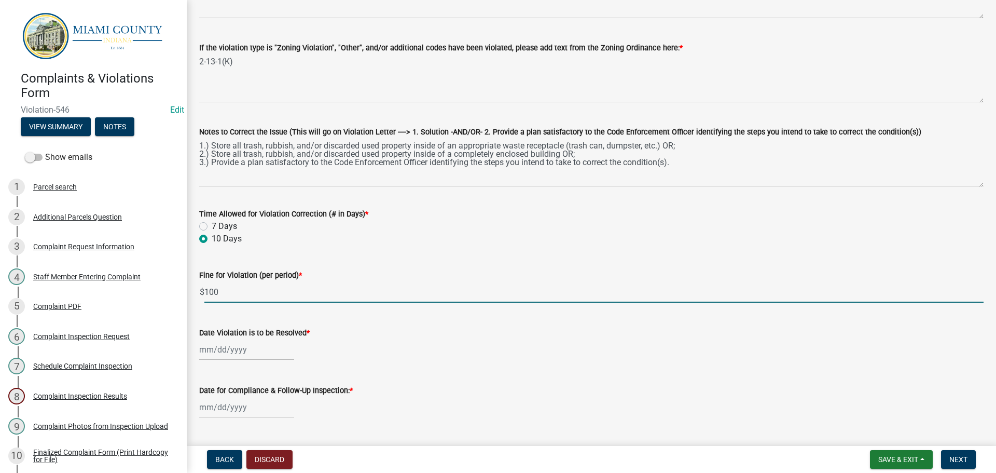
scroll to position [259, 0]
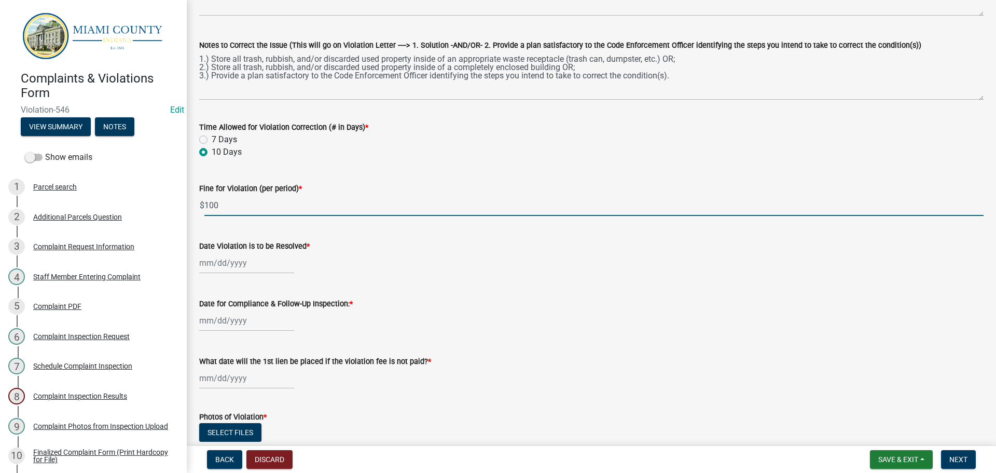
type input "100"
click at [240, 261] on div at bounding box center [246, 262] width 95 height 21
select select "8"
select select "2025"
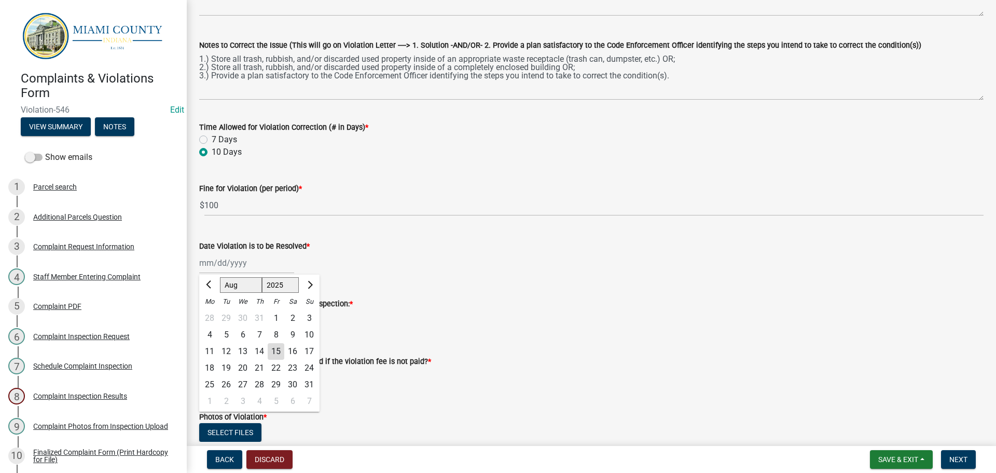
click at [210, 386] on div "25" at bounding box center [209, 384] width 17 height 17
type input "[DATE]"
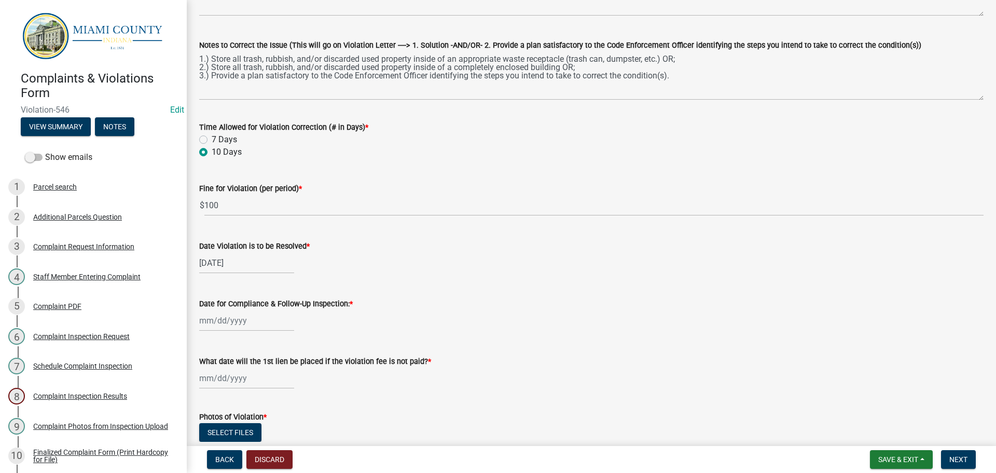
click at [212, 378] on div at bounding box center [246, 377] width 95 height 21
select select "8"
select select "2025"
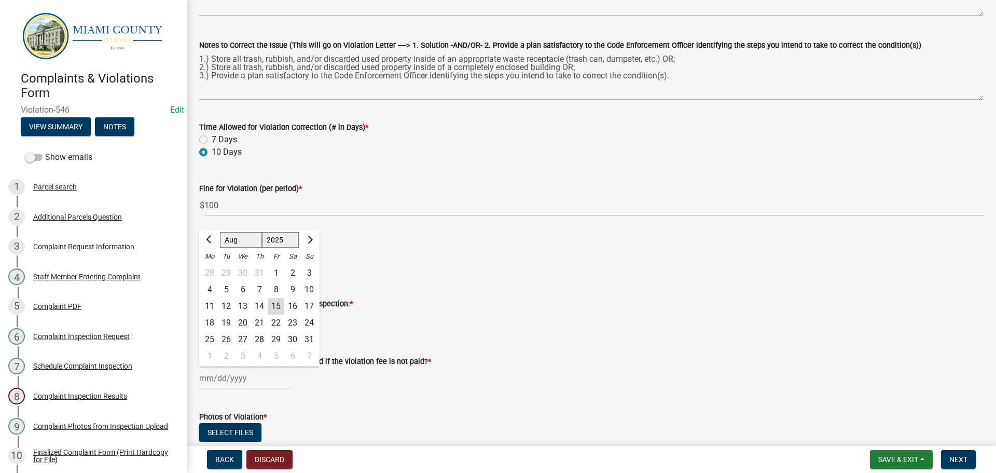
click at [229, 337] on div "26" at bounding box center [226, 339] width 17 height 17
type input "[DATE]"
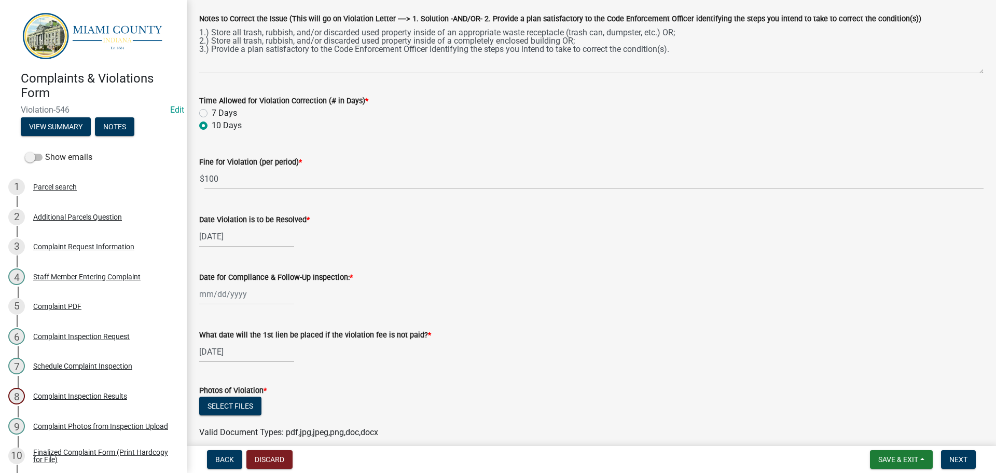
scroll to position [333, 0]
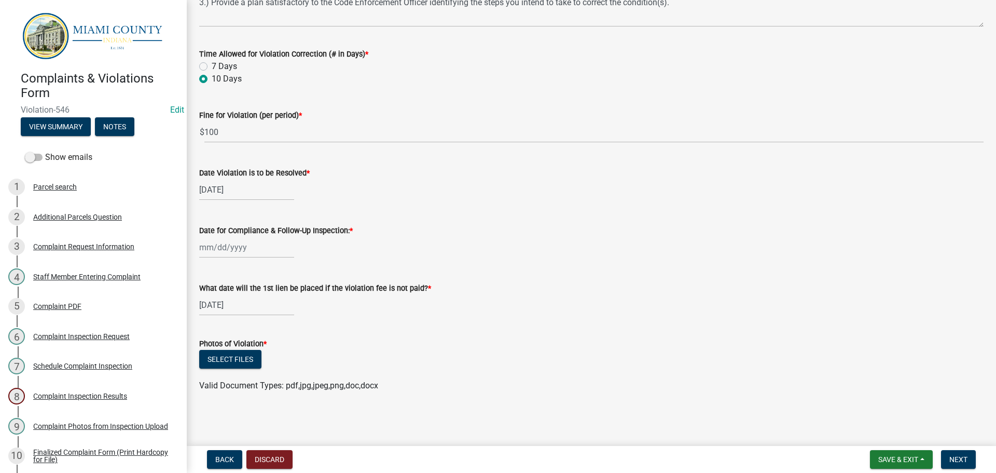
click at [252, 250] on div at bounding box center [246, 247] width 95 height 21
select select "8"
select select "2025"
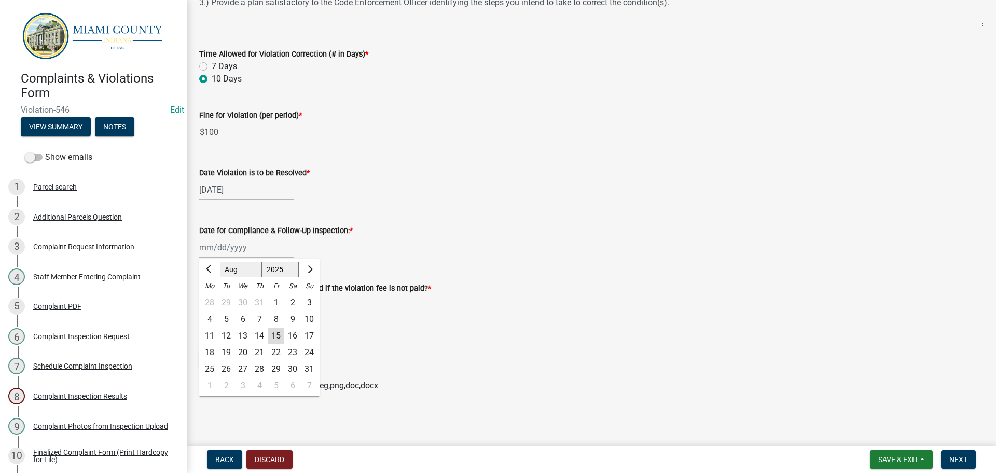
click at [226, 367] on div "26" at bounding box center [226, 369] width 17 height 17
type input "[DATE]"
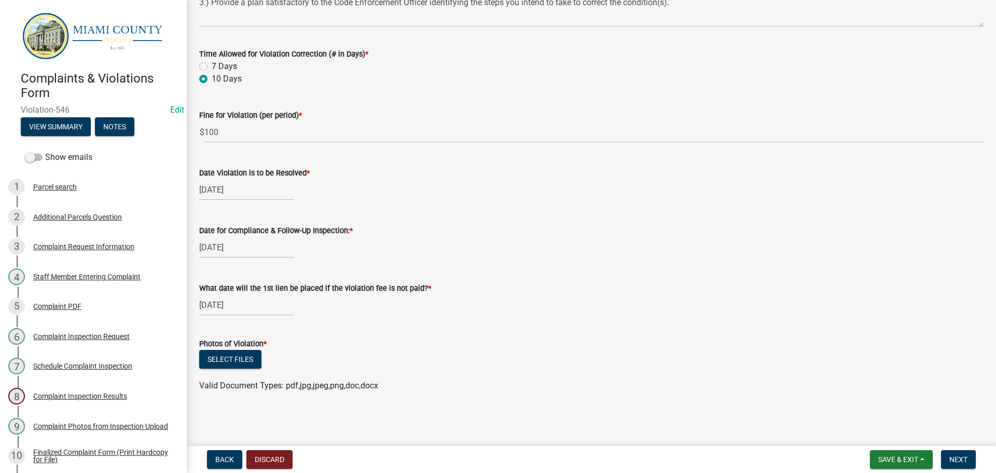
click at [219, 310] on div "[DATE]" at bounding box center [246, 304] width 95 height 21
select select "8"
select select "2025"
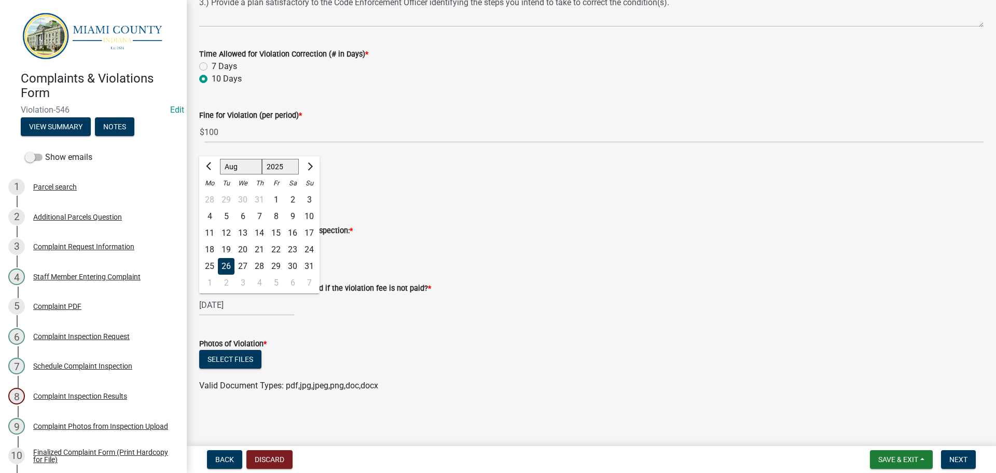
click at [316, 163] on div at bounding box center [309, 166] width 21 height 17
click at [311, 165] on span "Next month" at bounding box center [309, 166] width 8 height 8
select select "9"
click at [278, 246] on div "26" at bounding box center [276, 249] width 17 height 17
type input "[DATE]"
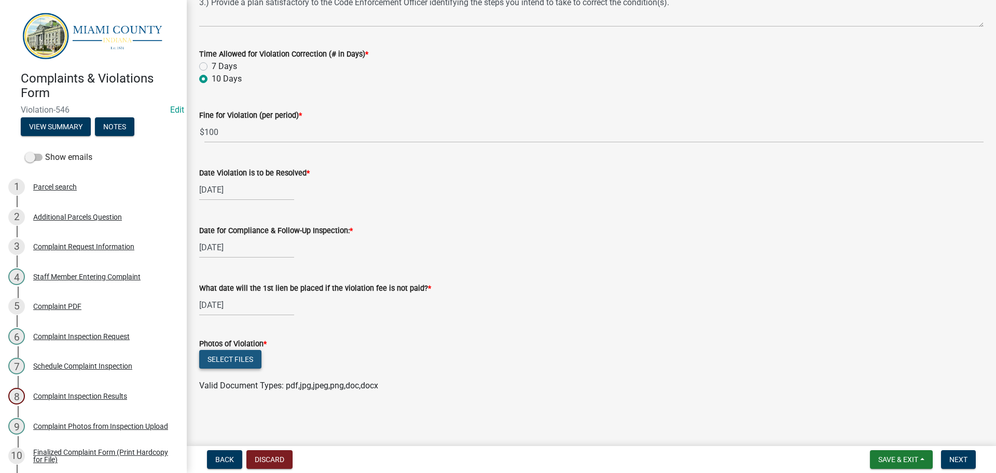
click at [223, 358] on button "Select files" at bounding box center [230, 359] width 62 height 19
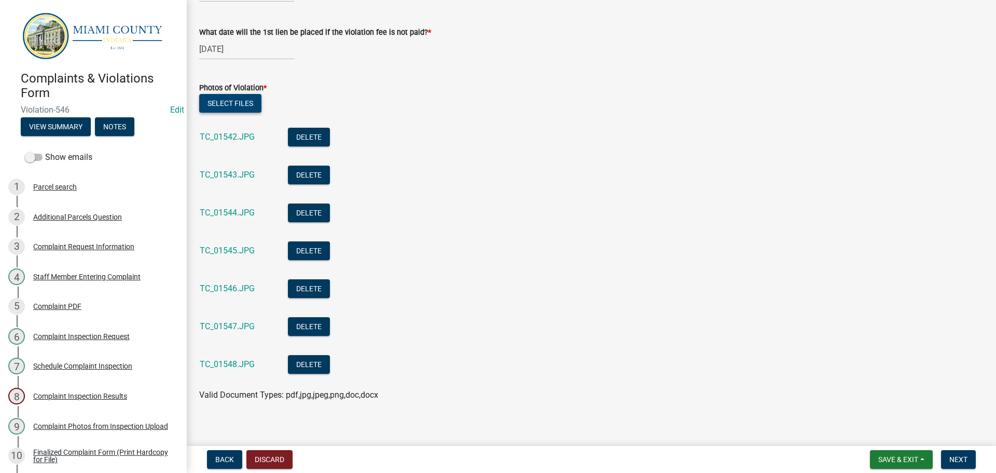
scroll to position [598, 0]
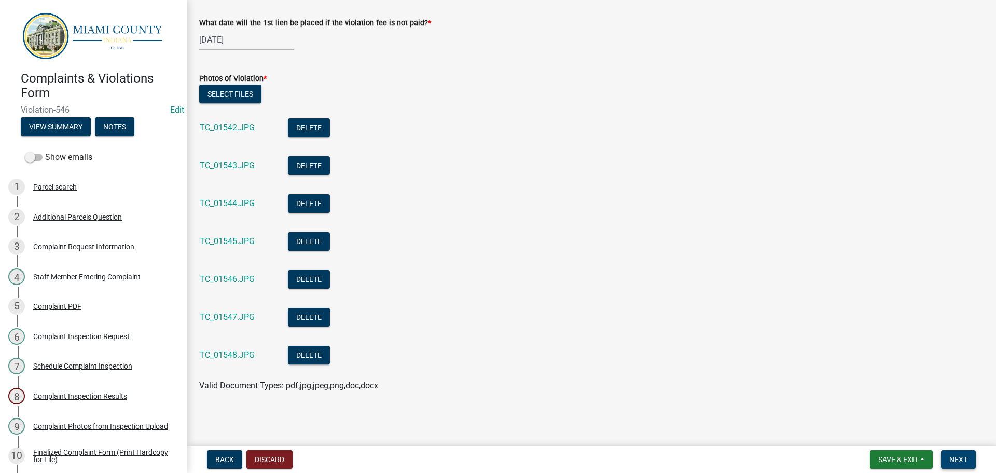
click at [962, 462] on span "Next" at bounding box center [958, 459] width 18 height 8
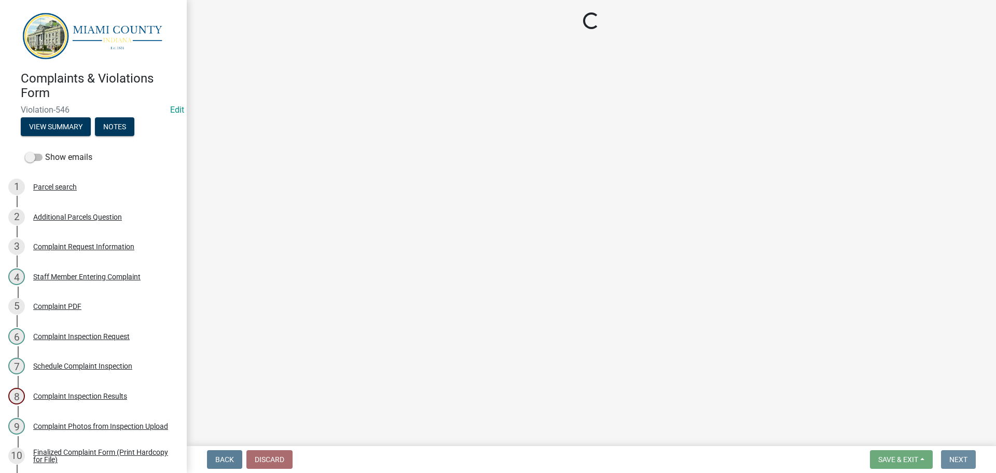
scroll to position [0, 0]
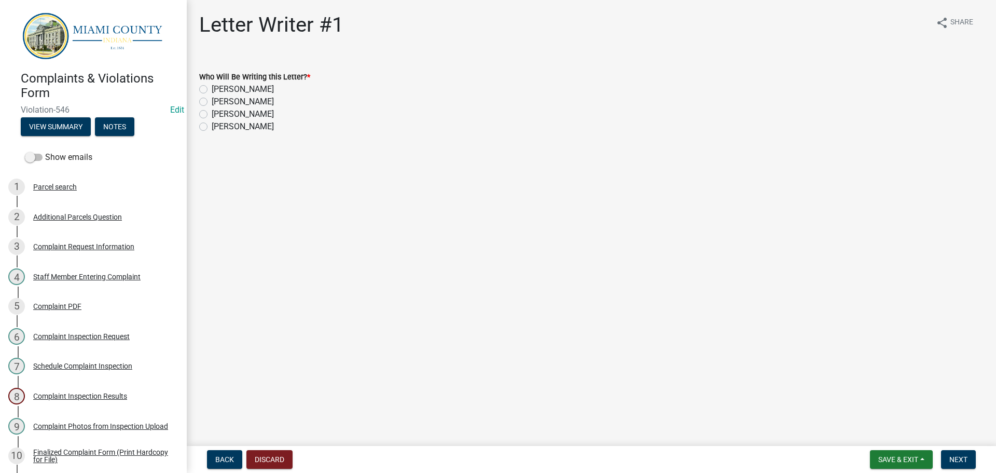
click at [212, 114] on label "[PERSON_NAME]" at bounding box center [243, 114] width 62 height 12
click at [212, 114] on input "[PERSON_NAME]" at bounding box center [215, 111] width 7 height 7
radio input "true"
click at [963, 459] on span "Next" at bounding box center [958, 459] width 18 height 8
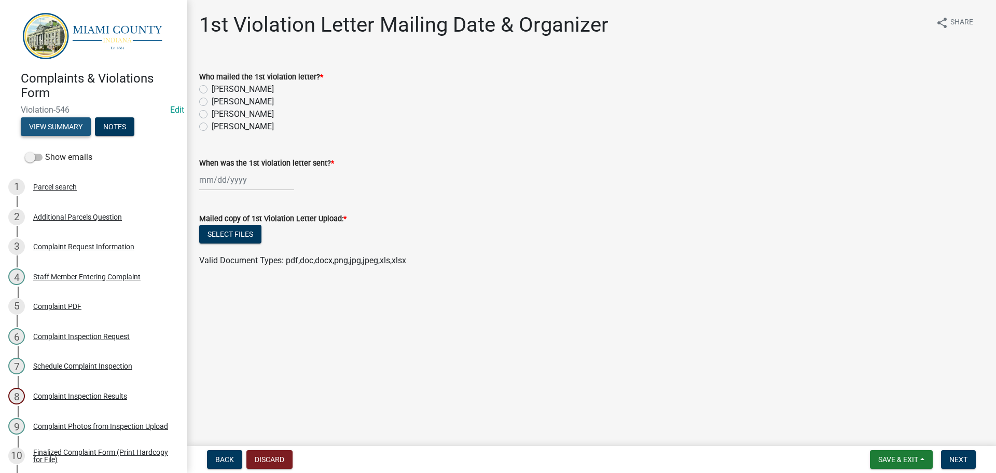
click at [75, 125] on button "View Summary" at bounding box center [56, 126] width 70 height 19
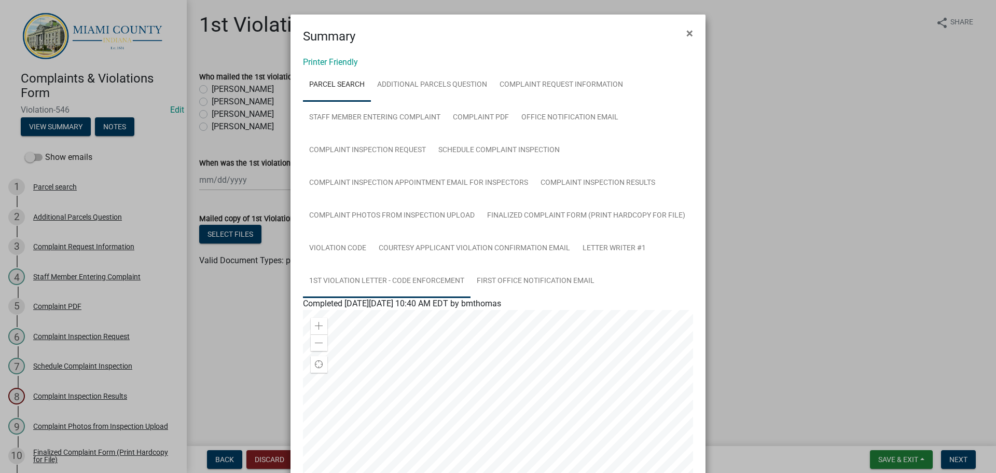
click at [451, 278] on link "1st Violation Letter - Code Enforcement" at bounding box center [387, 281] width 168 height 33
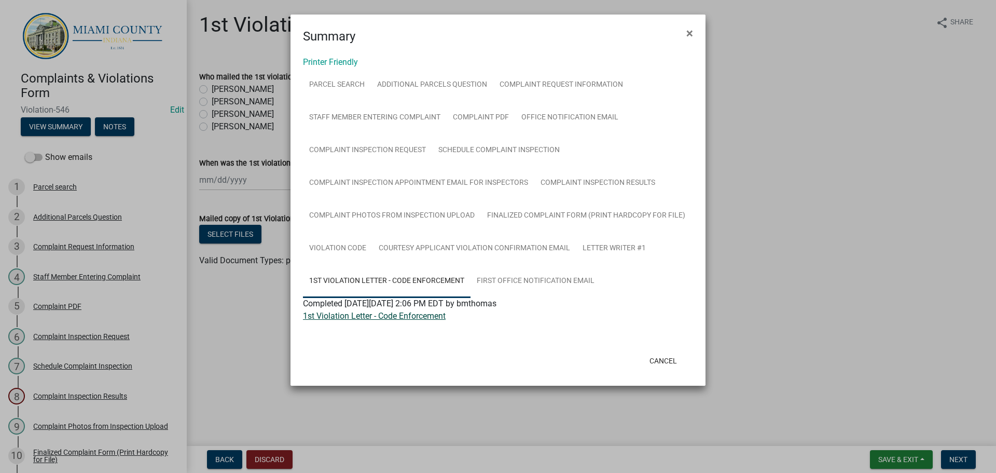
click at [434, 315] on link "1st Violation Letter - Code Enforcement" at bounding box center [374, 316] width 143 height 10
click at [670, 356] on button "Cancel" at bounding box center [663, 360] width 44 height 19
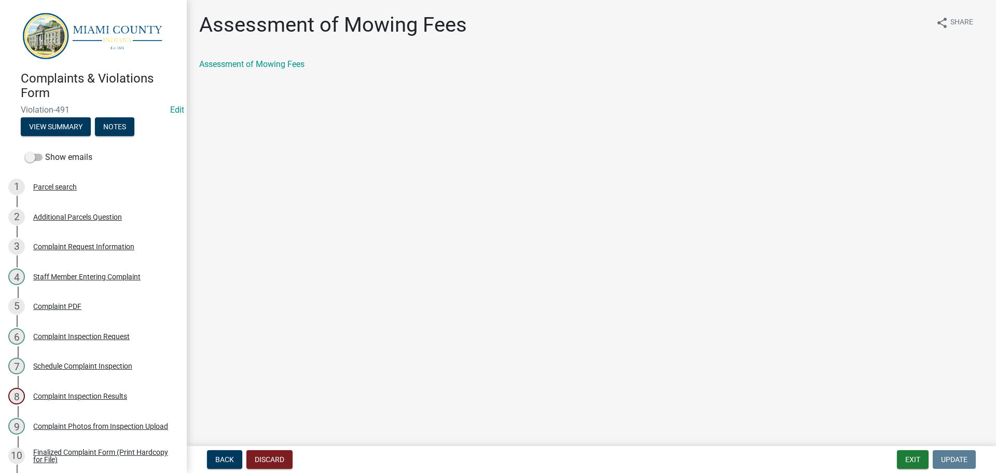
scroll to position [519, 0]
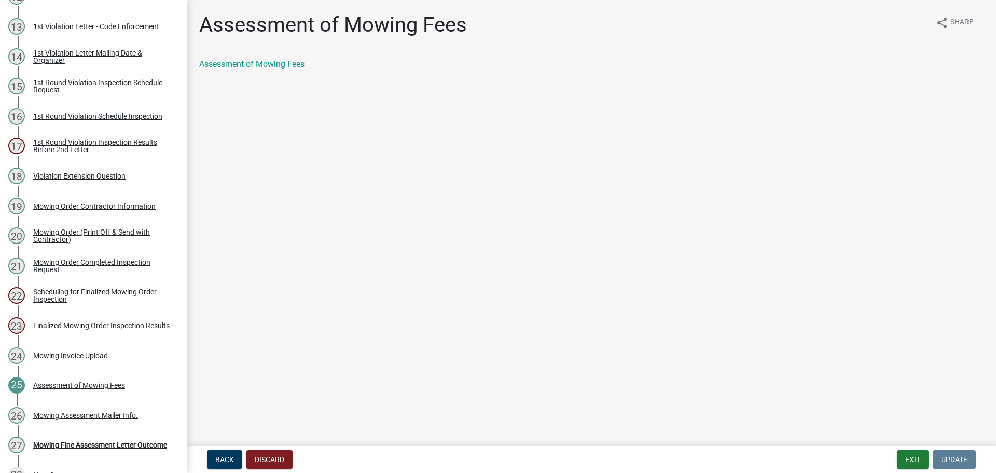
click at [413, 299] on main "Assessment of Mowing Fees share Share Assessment of Mowing Fees" at bounding box center [591, 220] width 809 height 441
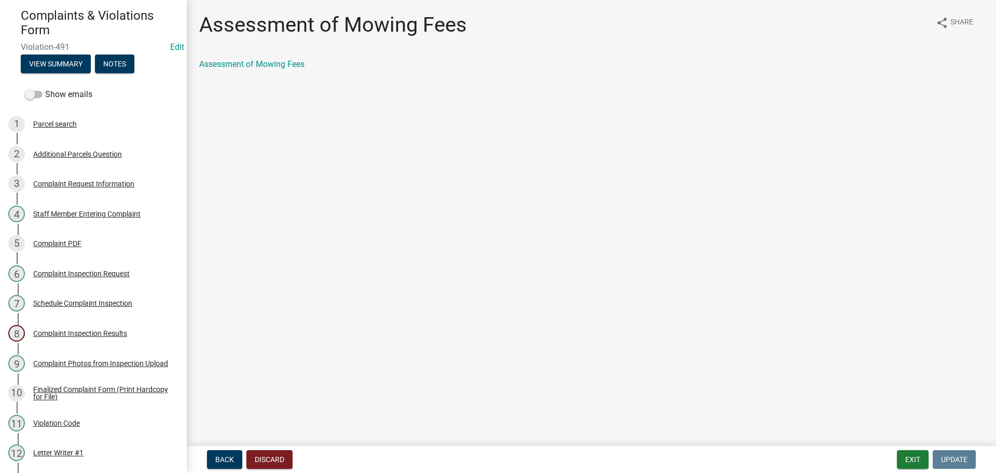
scroll to position [0, 0]
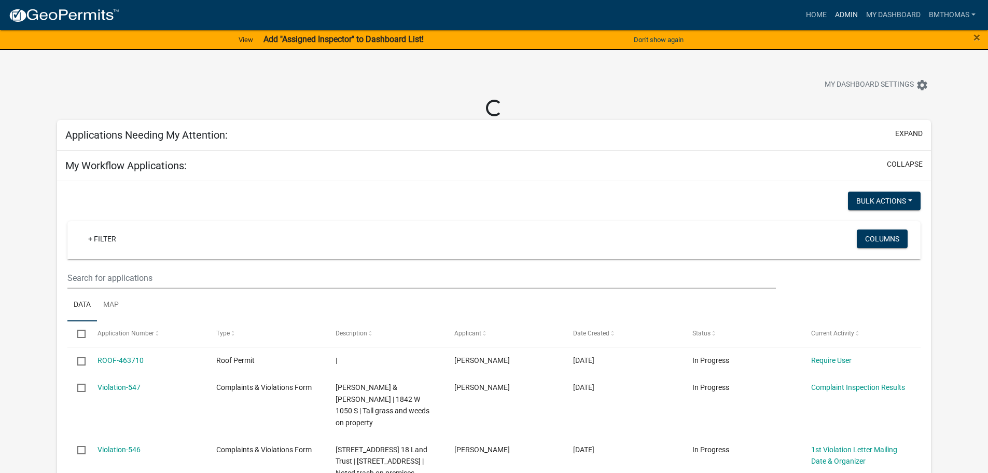
click at [846, 17] on link "Admin" at bounding box center [846, 15] width 31 height 20
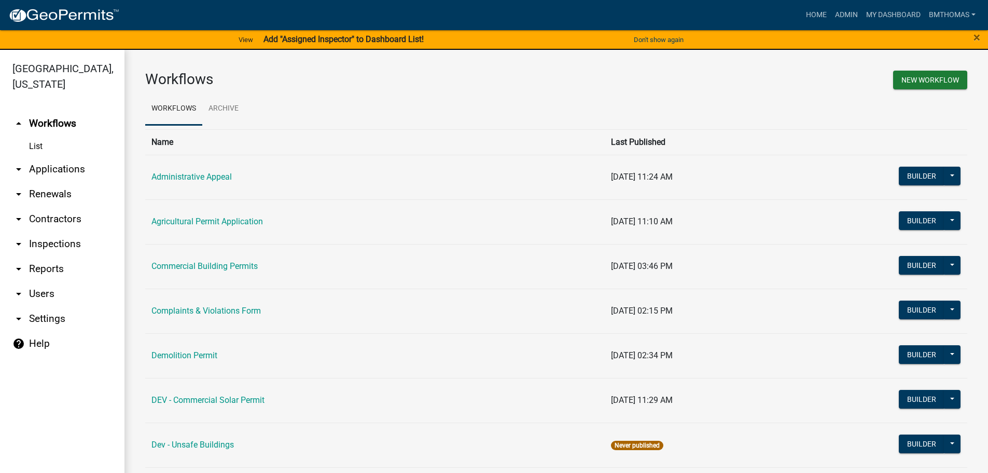
click at [48, 157] on link "arrow_drop_down Applications" at bounding box center [62, 169] width 125 height 25
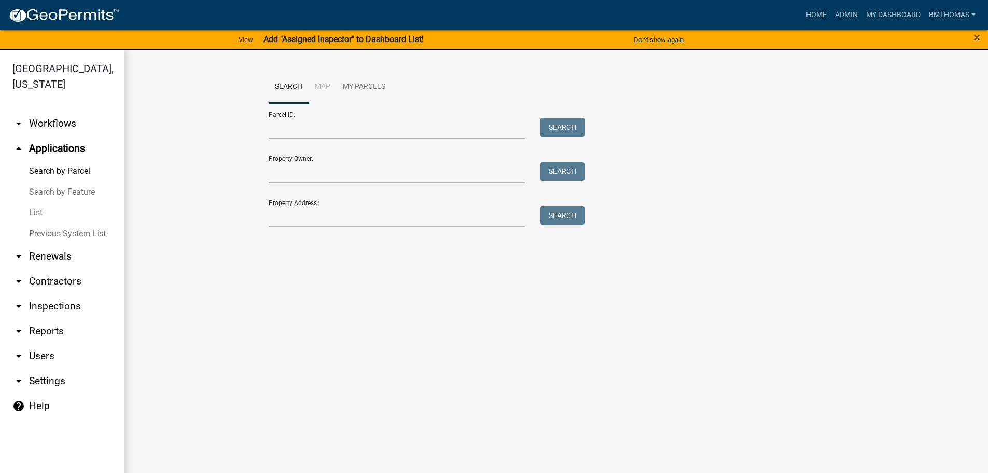
click at [44, 202] on link "List" at bounding box center [62, 212] width 125 height 21
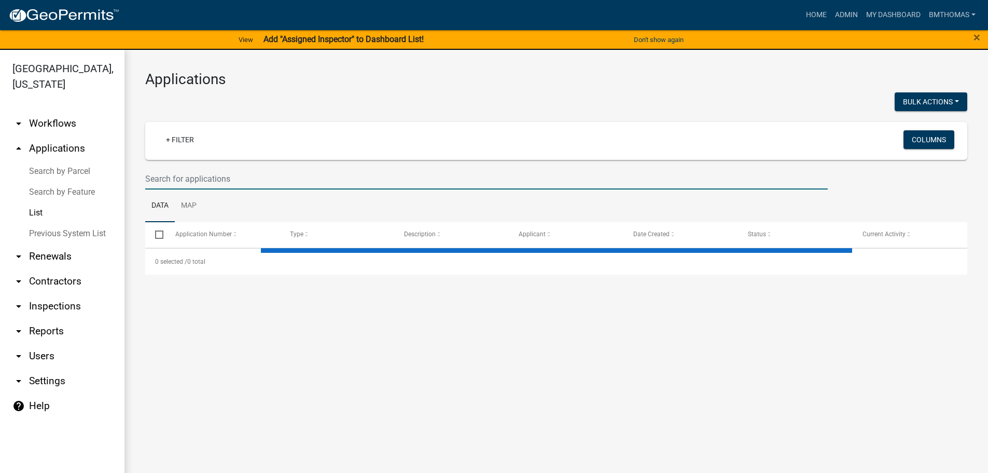
click at [196, 184] on input "text" at bounding box center [486, 178] width 683 height 21
select select "3: 100"
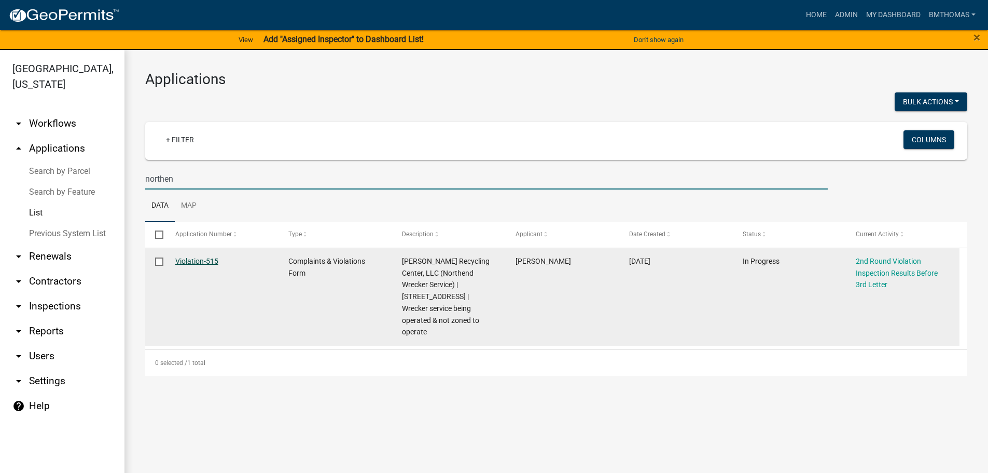
type input "northen"
click at [197, 260] on link "Violation-515" at bounding box center [196, 261] width 43 height 8
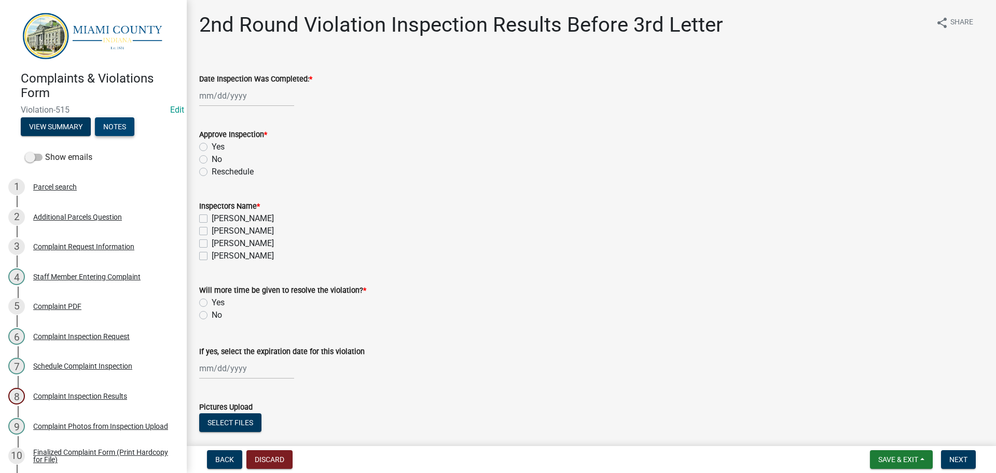
click at [111, 129] on button "Notes" at bounding box center [114, 126] width 39 height 19
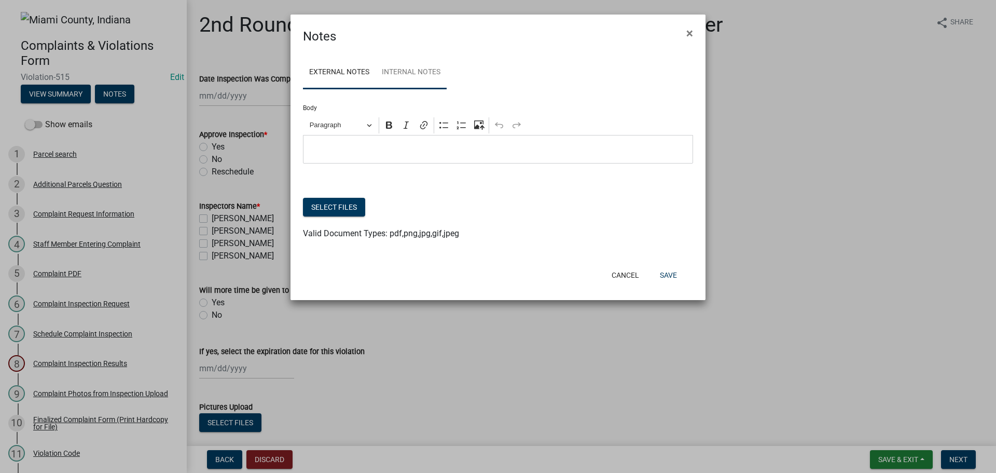
click at [425, 70] on link "Internal Notes" at bounding box center [411, 72] width 71 height 33
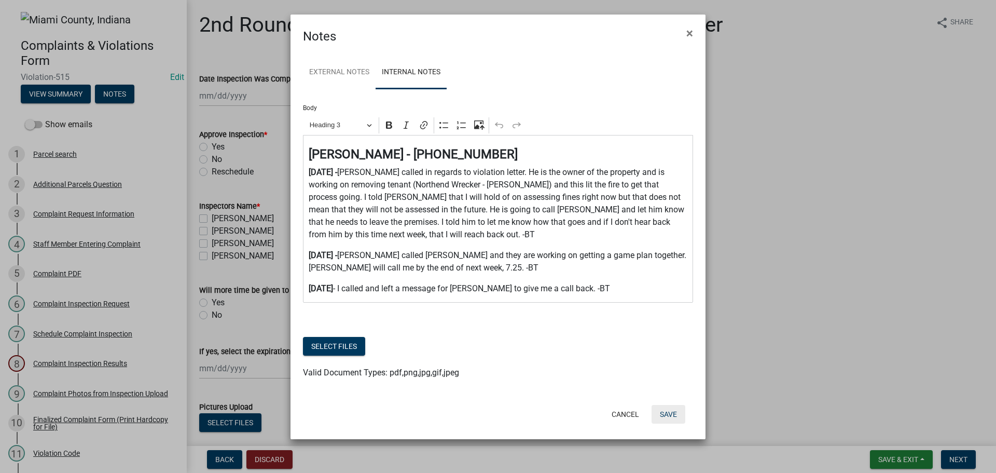
click at [676, 418] on button "Save" at bounding box center [669, 414] width 34 height 19
